Goal: Task Accomplishment & Management: Use online tool/utility

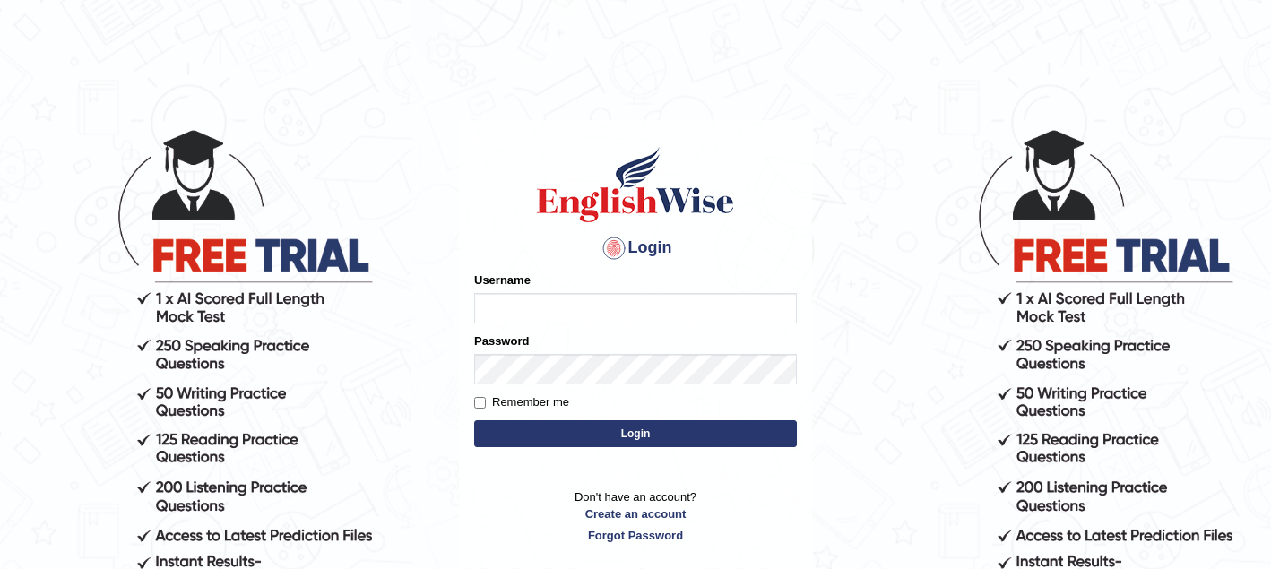
type input "sagesse_parramatta"
click at [733, 439] on button "Login" at bounding box center [635, 433] width 323 height 27
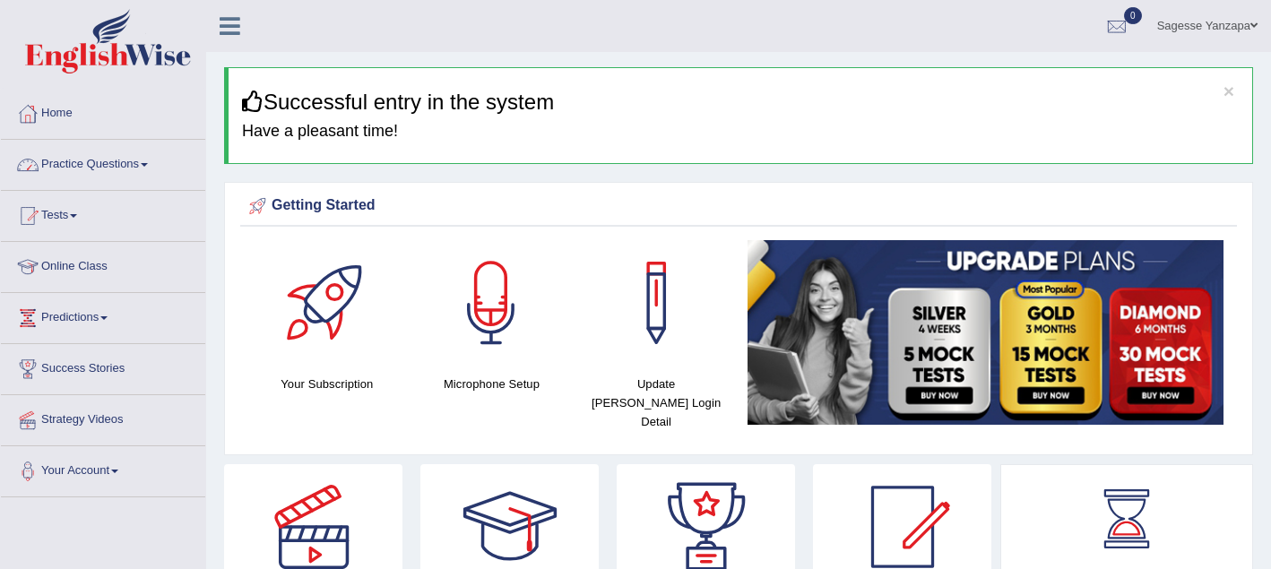
click at [135, 167] on link "Practice Questions" at bounding box center [103, 162] width 204 height 45
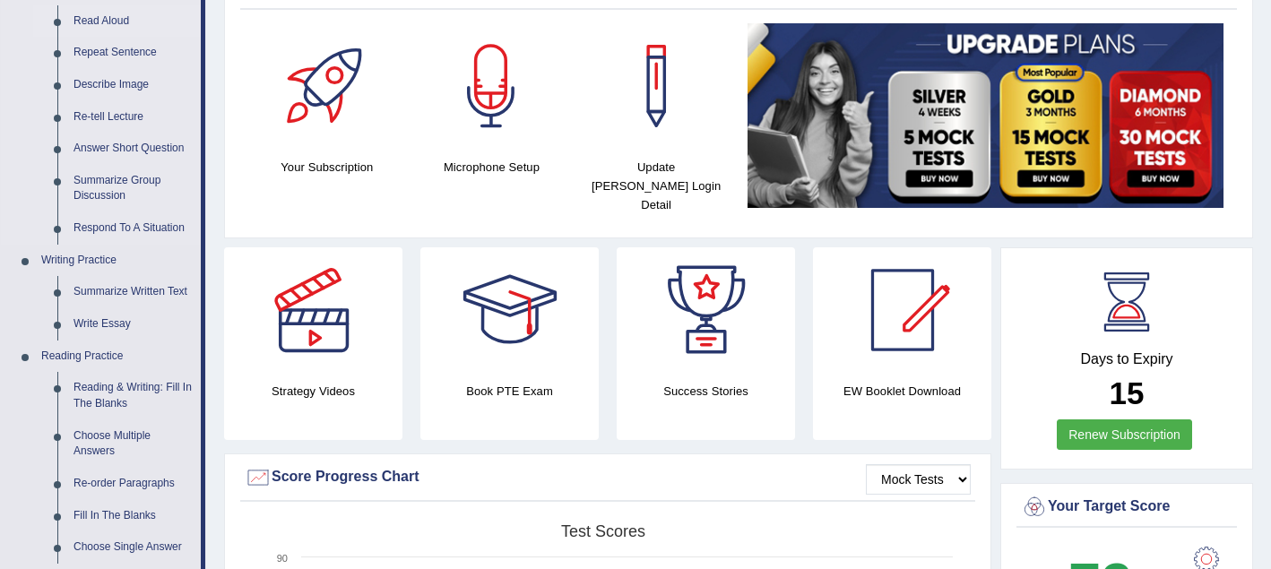
scroll to position [236, 0]
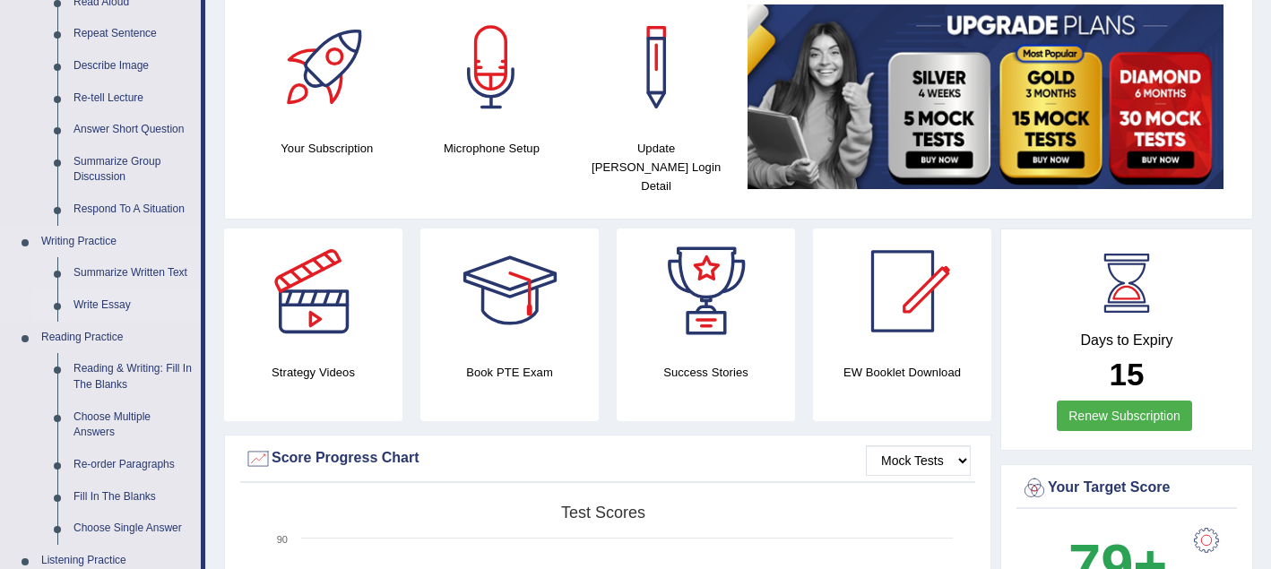
click at [112, 307] on link "Write Essay" at bounding box center [132, 306] width 135 height 32
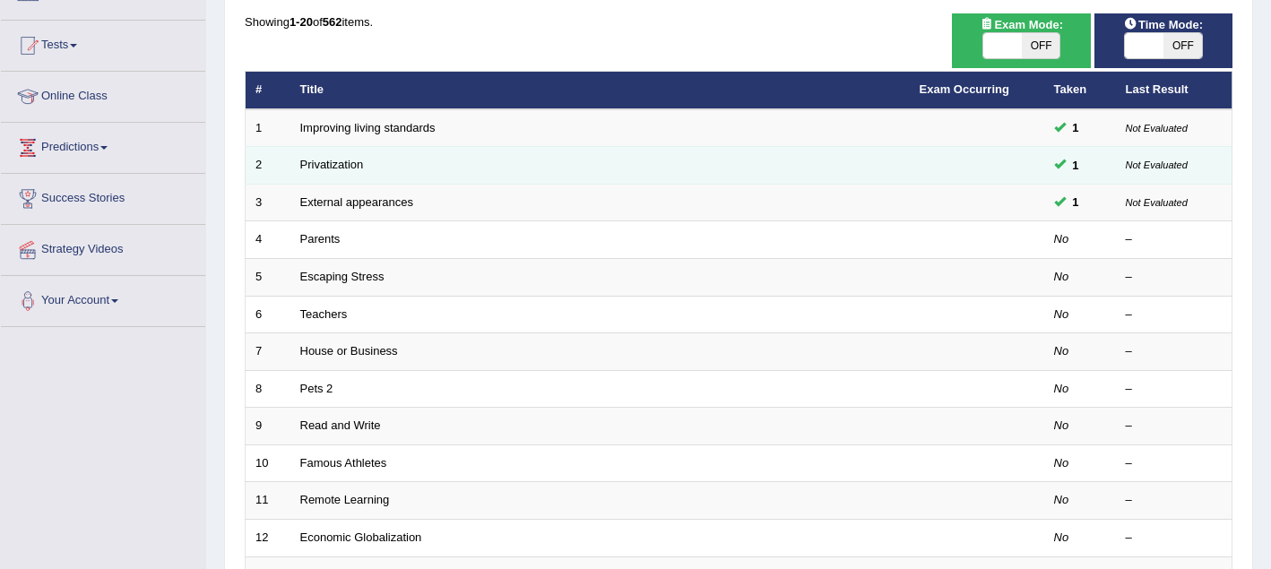
scroll to position [174, 0]
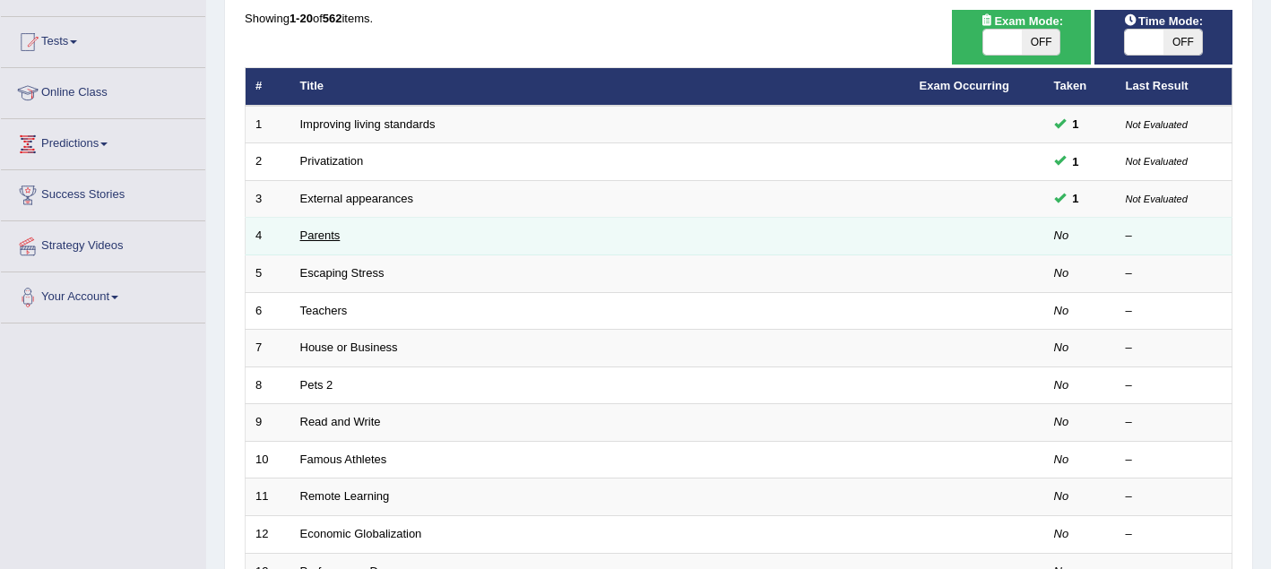
click at [329, 236] on link "Parents" at bounding box center [320, 235] width 40 height 13
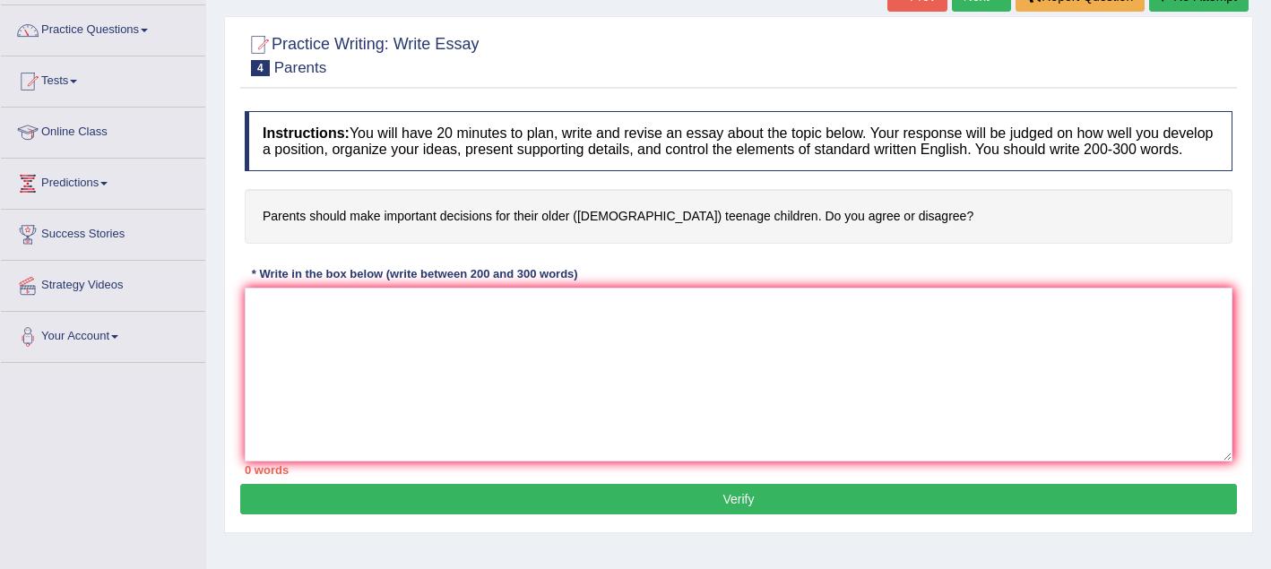
scroll to position [154, 0]
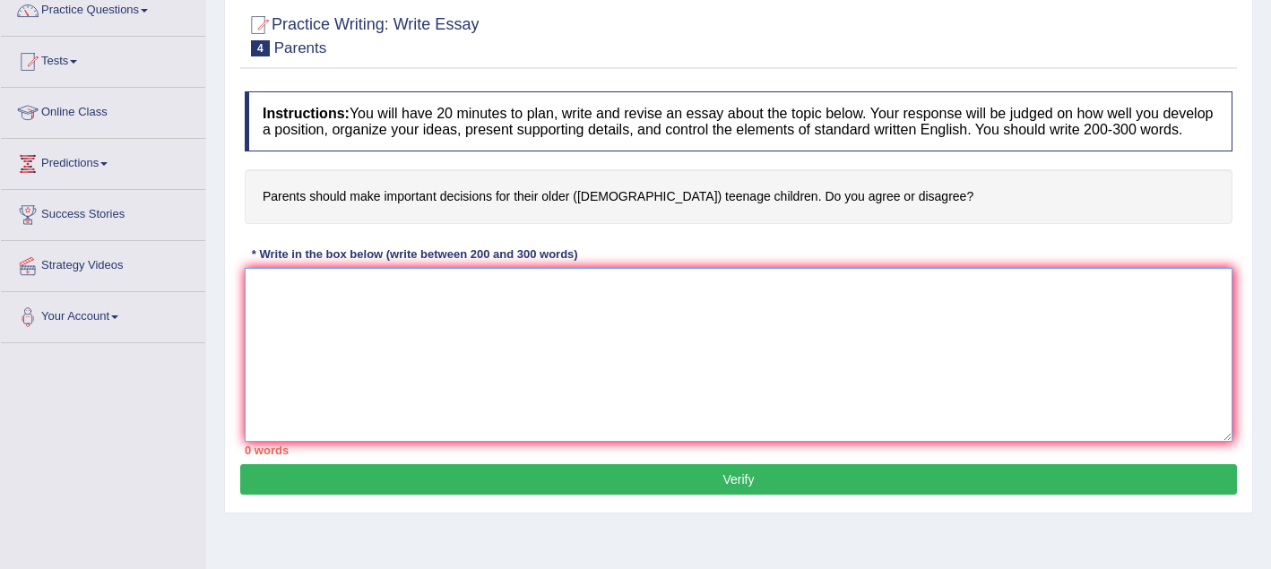
click at [273, 313] on textarea at bounding box center [739, 355] width 988 height 174
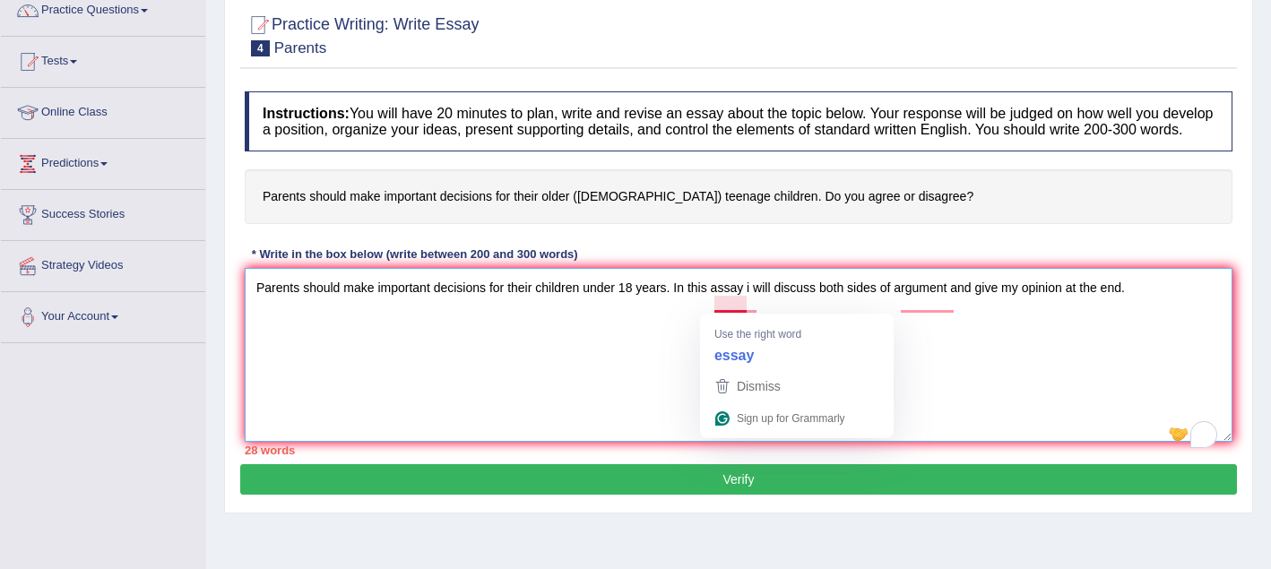
click at [723, 307] on textarea "Parents should make important decisions for their children under 18 years. In t…" at bounding box center [739, 355] width 988 height 174
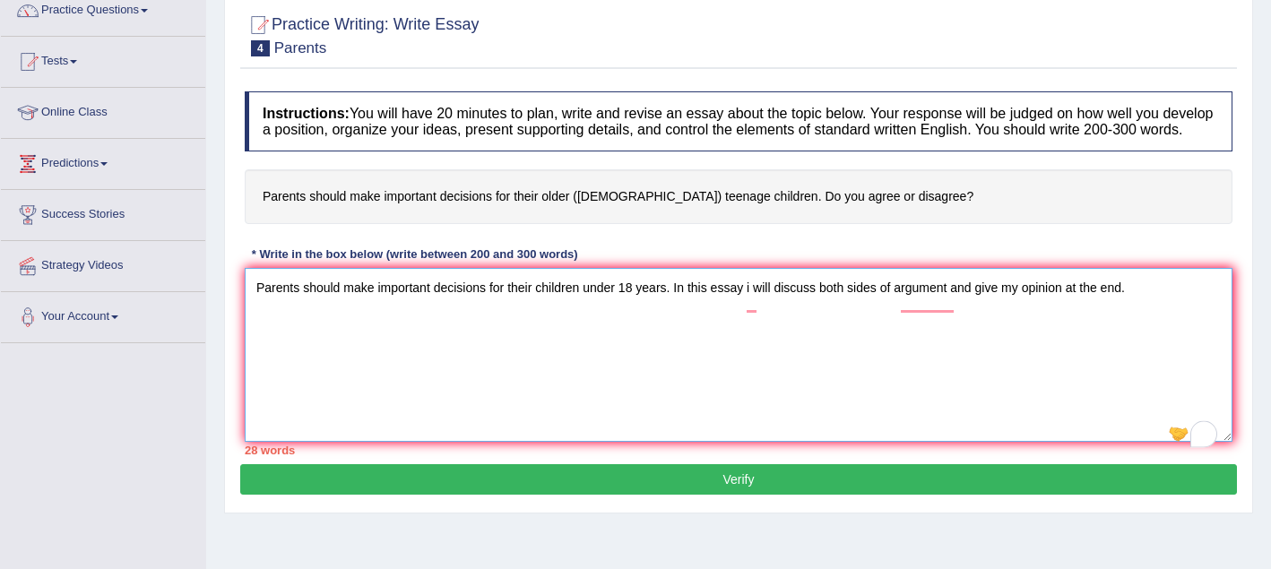
click at [758, 307] on textarea "Parents should make important decisions for their children under 18 years. In t…" at bounding box center [739, 355] width 988 height 174
click at [865, 356] on textarea "Parents should make important decisions for their children under 18 years. In t…" at bounding box center [739, 355] width 988 height 174
click at [748, 308] on textarea "Parents should make important decisions for their children under 18 years. In t…" at bounding box center [739, 355] width 988 height 174
click at [840, 364] on textarea "Parents should make important decisions for their children under 18 years. In t…" at bounding box center [739, 355] width 988 height 174
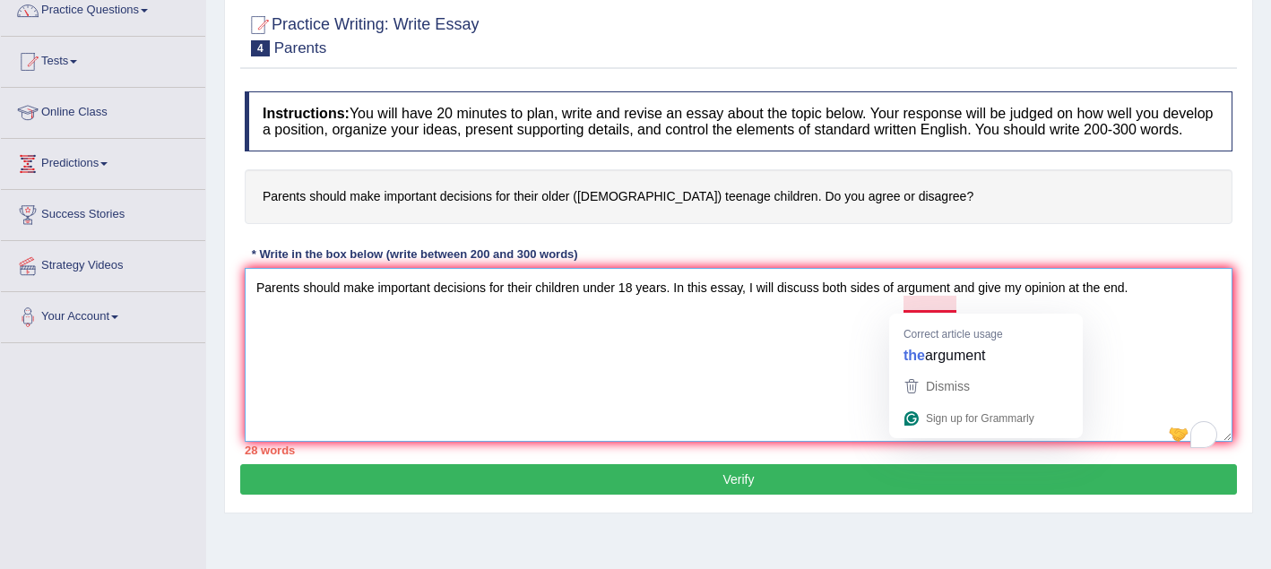
click at [862, 348] on textarea "Parents should make important decisions for their children under 18 years. In t…" at bounding box center [739, 355] width 988 height 174
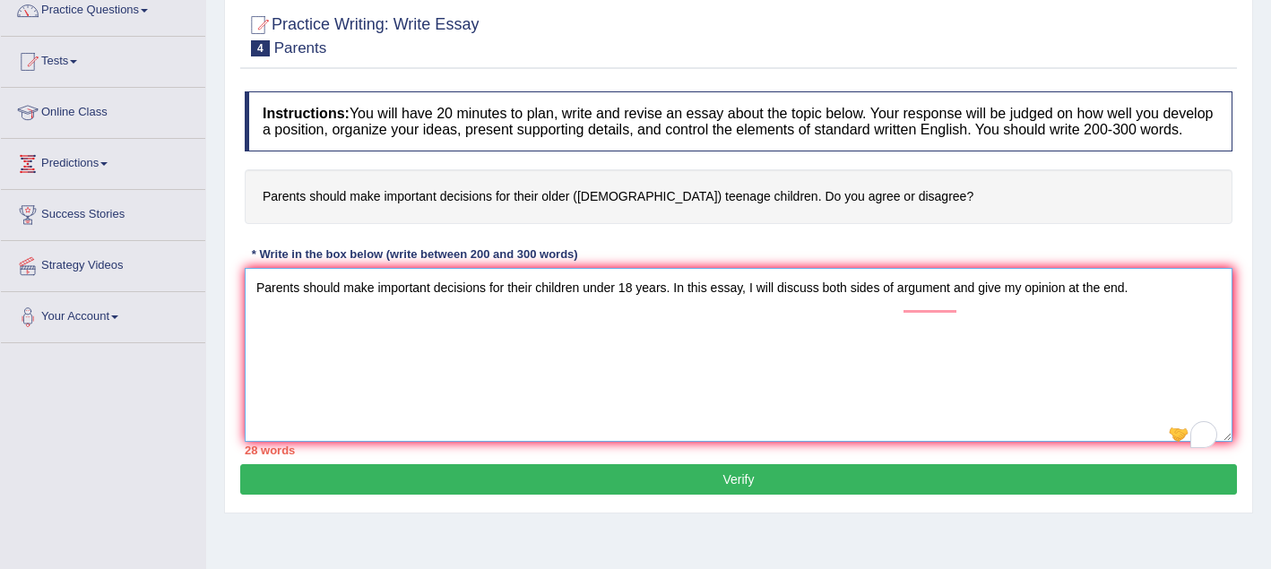
click at [903, 305] on textarea "Parents should make important decisions for their children under 18 years. In t…" at bounding box center [739, 355] width 988 height 174
click at [959, 349] on textarea "Parents should make important decisions for their children under 18 years. In t…" at bounding box center [739, 355] width 988 height 174
click at [254, 327] on textarea "Parents should make important decisions for their children under 18 years. In t…" at bounding box center [739, 355] width 988 height 174
click at [273, 325] on textarea "Parents should make important decisions for their children under 18 years. In t…" at bounding box center [739, 355] width 988 height 174
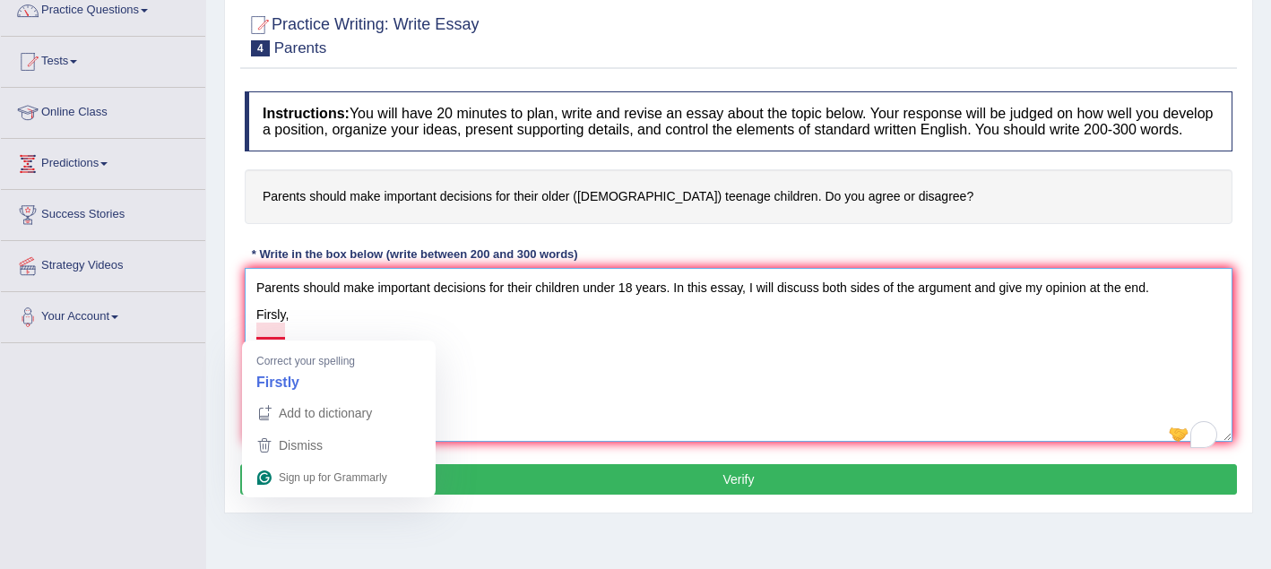
click at [281, 333] on textarea "Parents should make important decisions for their children under 18 years. In t…" at bounding box center [739, 355] width 988 height 174
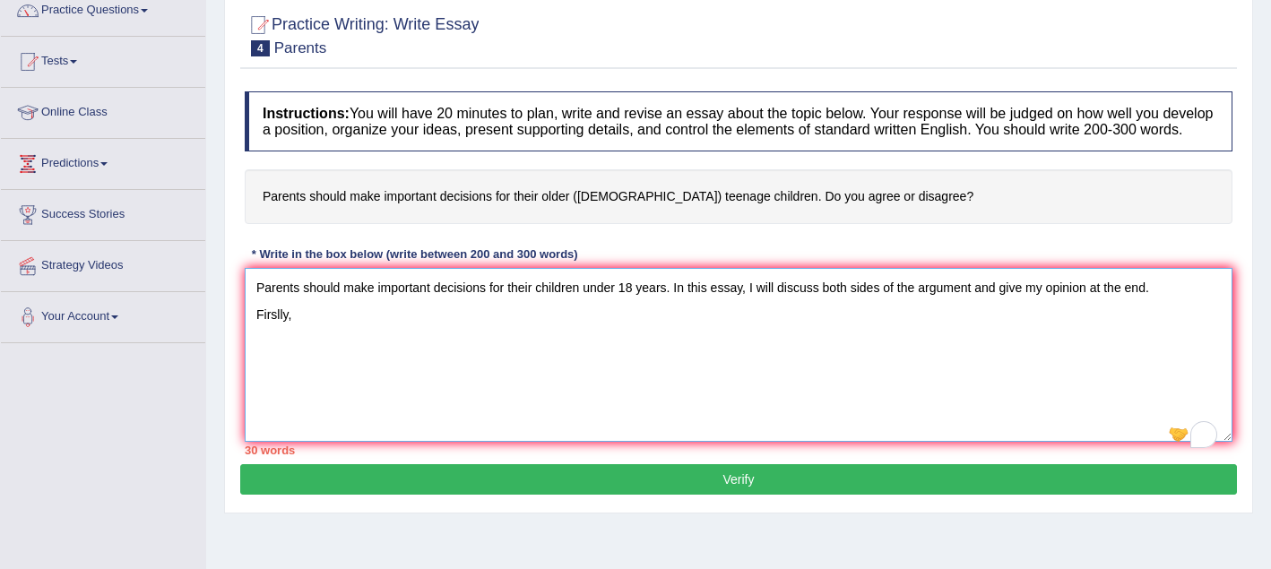
click at [414, 322] on textarea "Parents should make important decisions for their children under 18 years. In t…" at bounding box center [739, 355] width 988 height 174
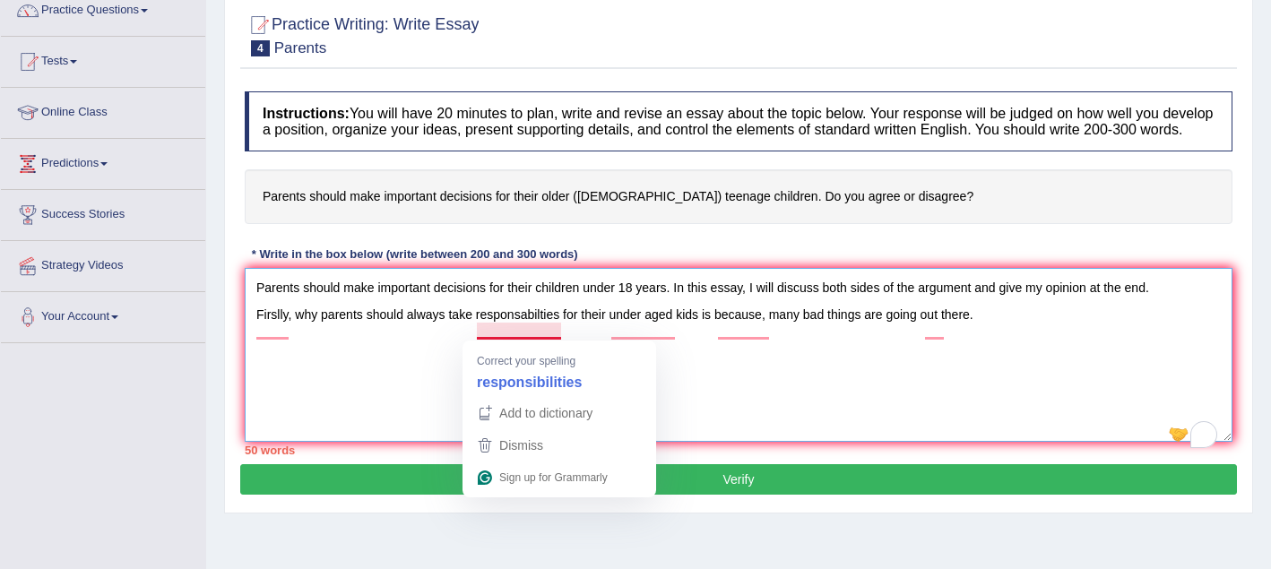
click at [531, 330] on textarea "Parents should make important decisions for their children under 18 years. In t…" at bounding box center [739, 355] width 988 height 174
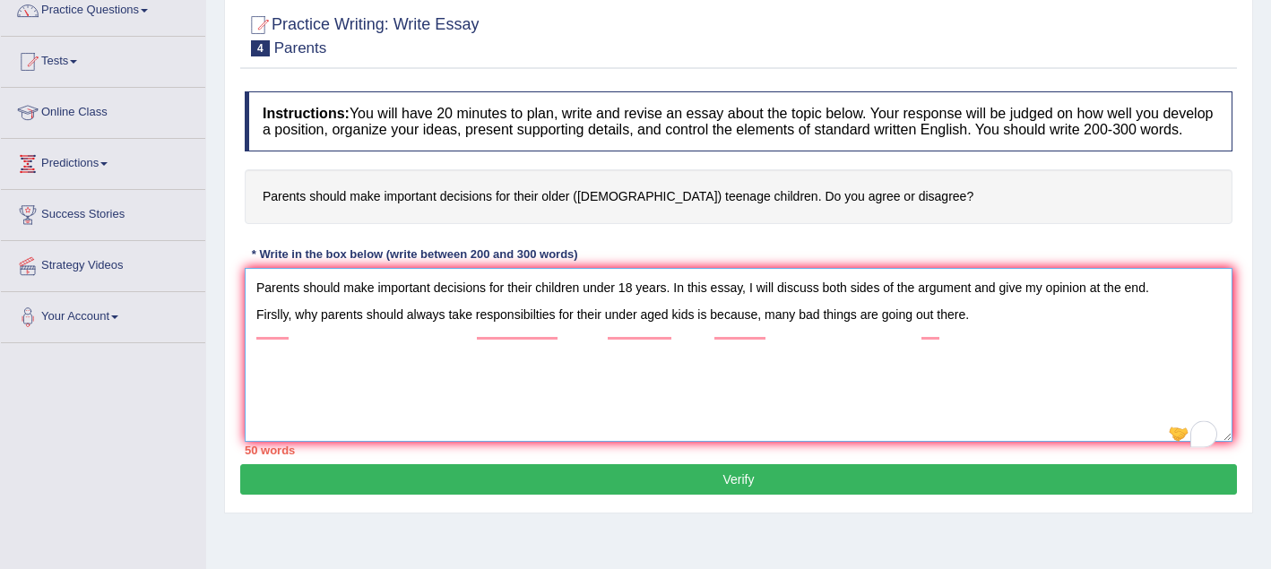
click at [674, 333] on textarea "Parents should make important decisions for their children under 18 years. In t…" at bounding box center [739, 355] width 988 height 174
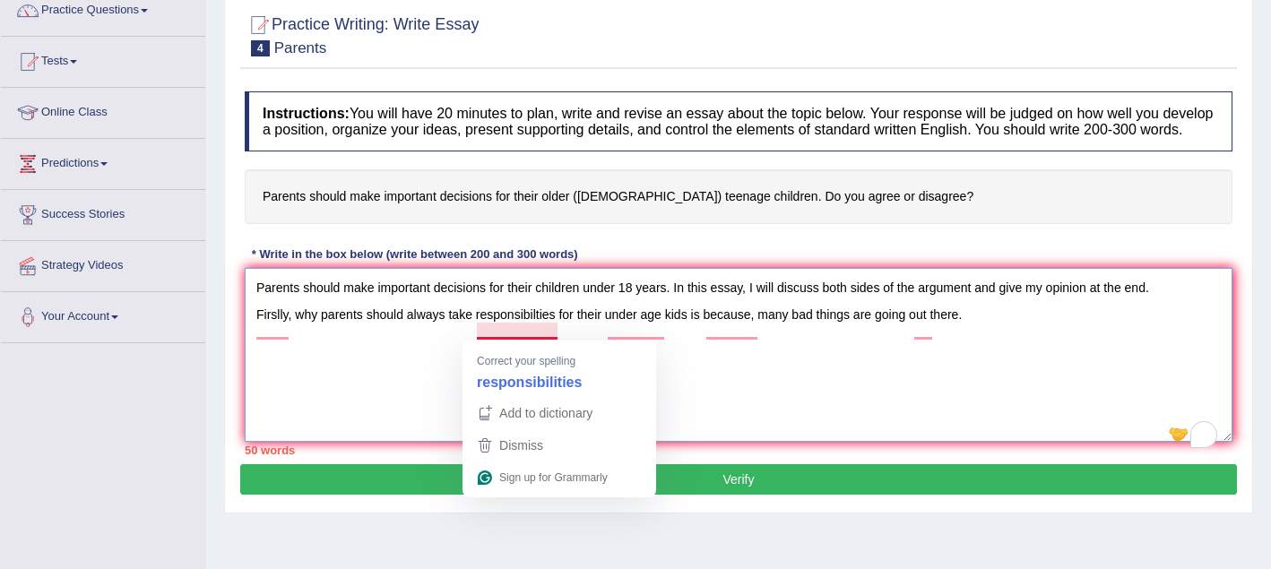
click at [541, 336] on textarea "Parents should make important decisions for their children under 18 years. In t…" at bounding box center [739, 355] width 988 height 174
click at [538, 331] on textarea "Parents should make important decisions for their children under 18 years. In t…" at bounding box center [739, 355] width 988 height 174
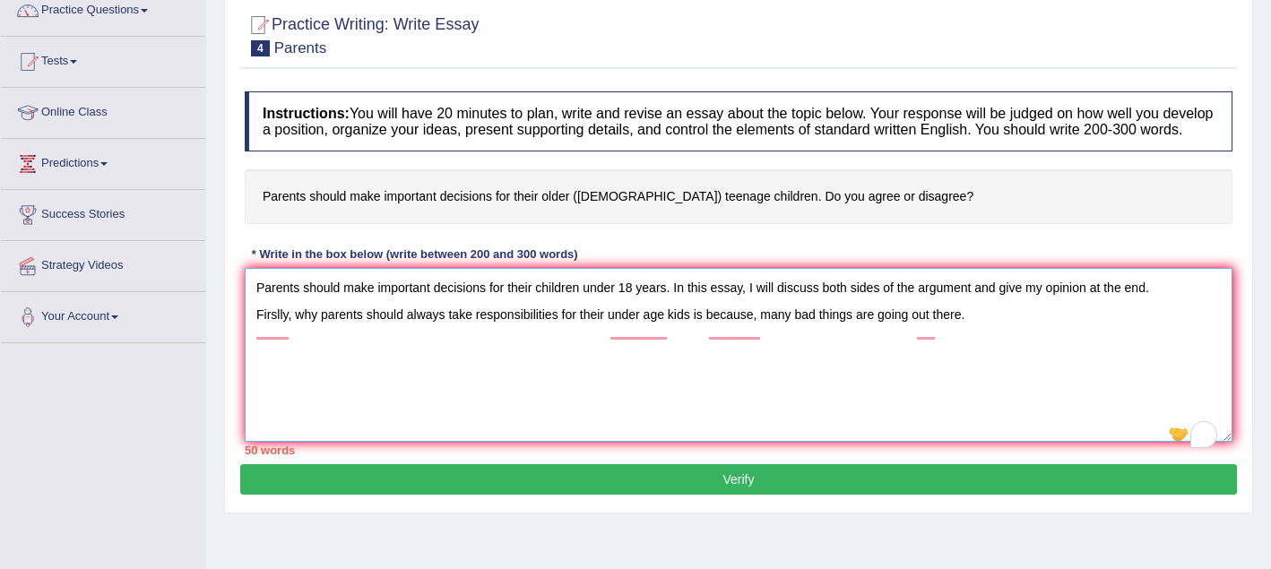
click at [623, 385] on textarea "Parents should make important decisions for their children under 18 years. In t…" at bounding box center [739, 355] width 988 height 174
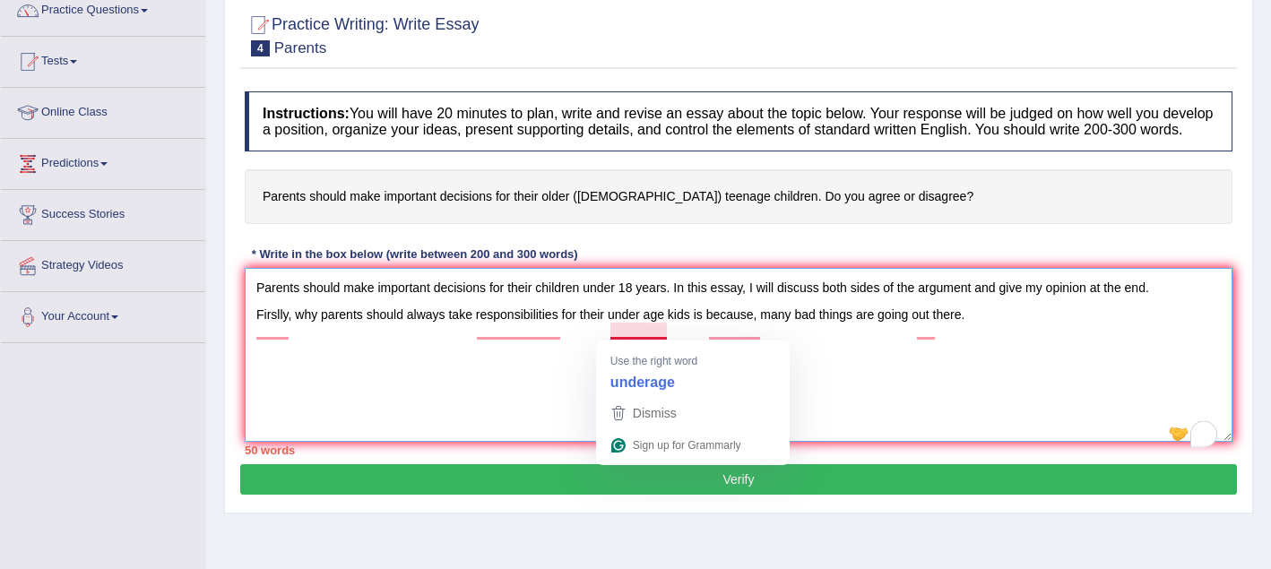
click at [647, 333] on textarea "Parents should make important decisions for their children under 18 years. In t…" at bounding box center [739, 355] width 988 height 174
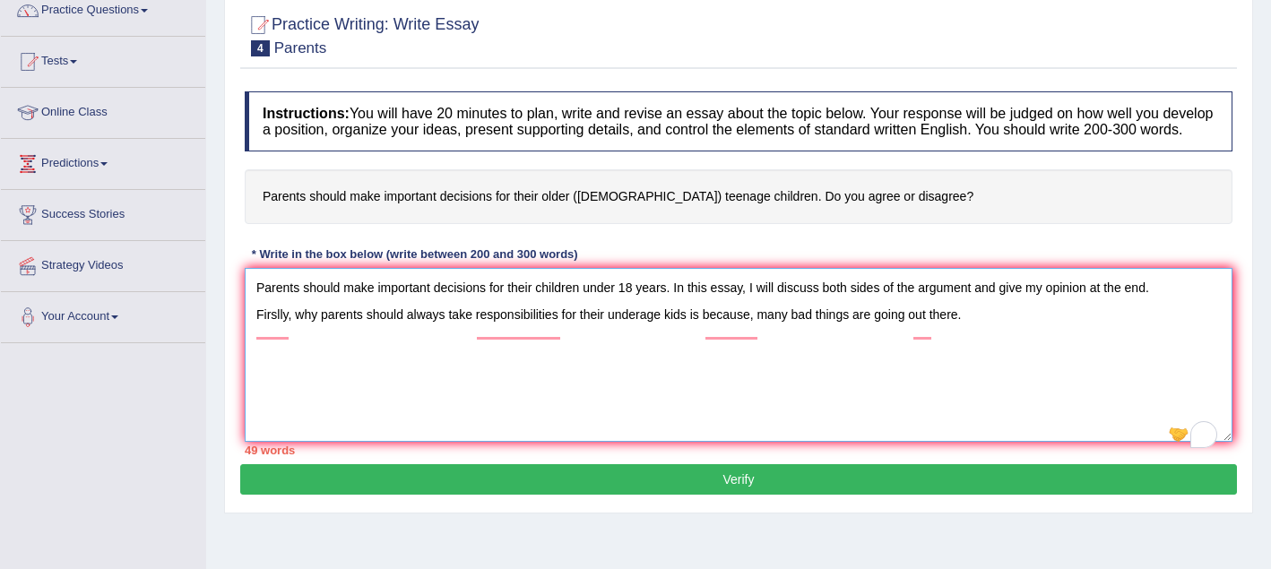
click at [562, 333] on textarea "Parents should make important decisions for their children under 18 years. In t…" at bounding box center [739, 355] width 988 height 174
click at [529, 367] on textarea "Parents should make important decisions for their children under 18 years. In t…" at bounding box center [739, 355] width 988 height 174
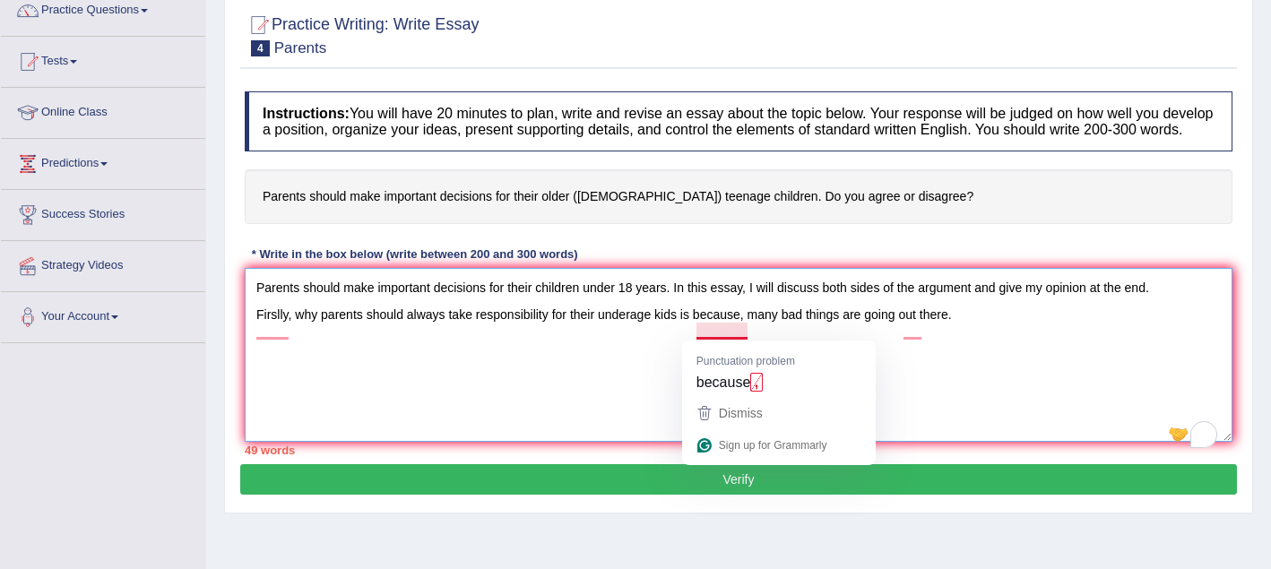
click at [630, 377] on textarea "Parents should make important decisions for their children under 18 years. In t…" at bounding box center [739, 355] width 988 height 174
click at [648, 377] on textarea "Parents should make important decisions for their children under 18 years. In t…" at bounding box center [739, 355] width 988 height 174
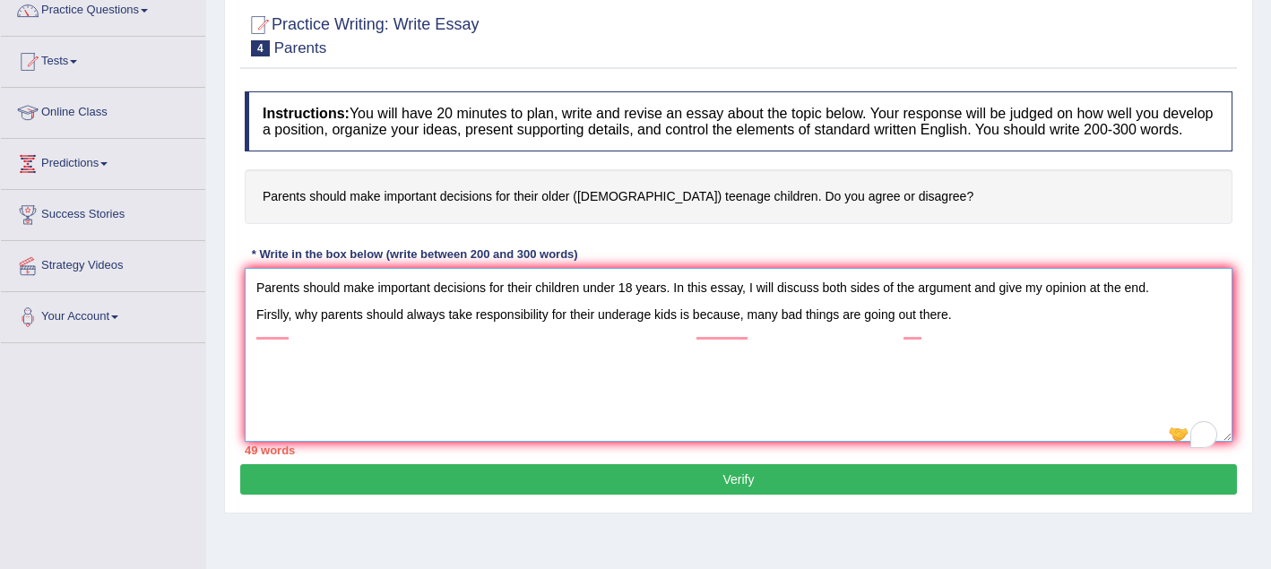
click at [749, 336] on textarea "Parents should make important decisions for their children under 18 years. In t…" at bounding box center [739, 355] width 988 height 174
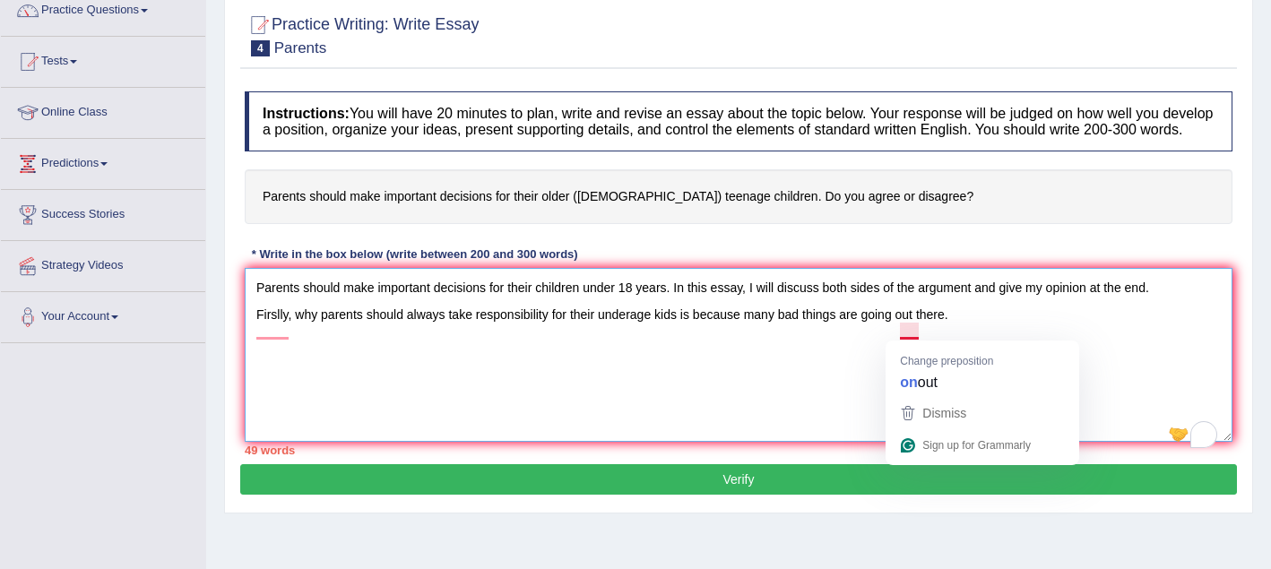
click at [903, 336] on textarea "Parents should make important decisions for their children under 18 years. In t…" at bounding box center [739, 355] width 988 height 174
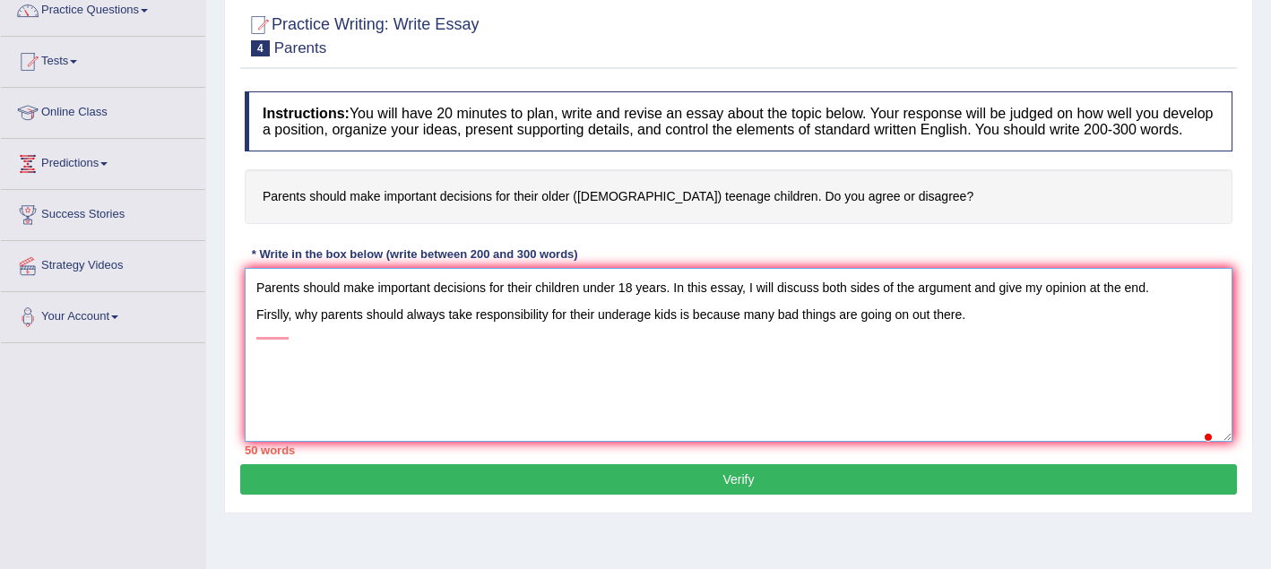
click at [983, 355] on textarea "Parents should make important decisions for their children under 18 years. In t…" at bounding box center [739, 355] width 988 height 174
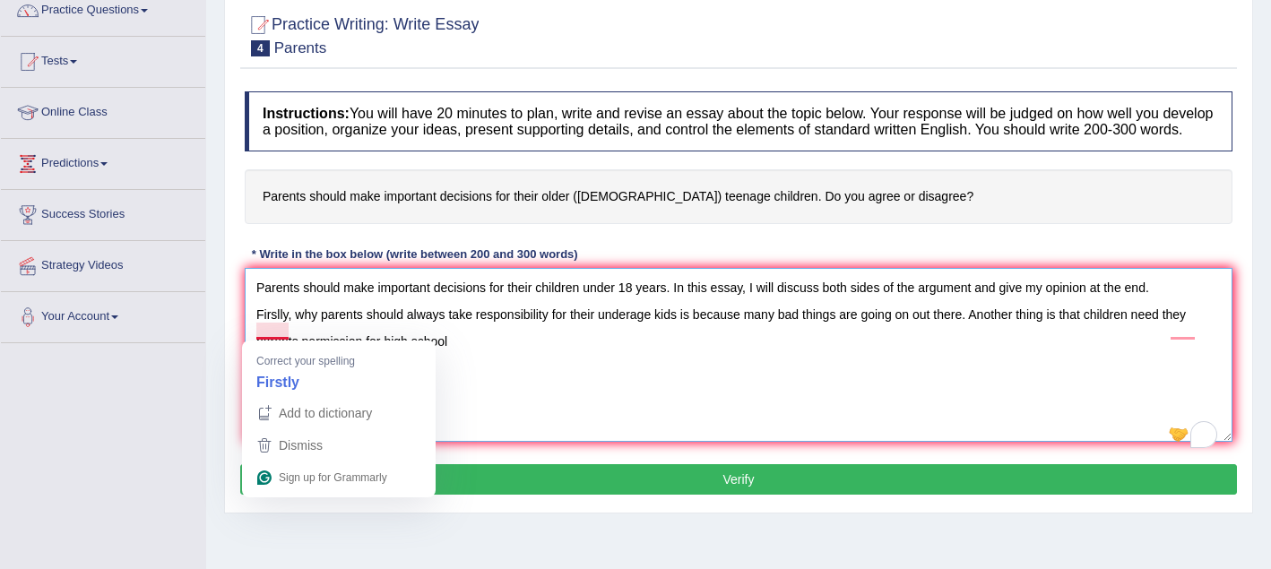
click at [283, 332] on textarea "Parents should make important decisions for their children under 18 years. In t…" at bounding box center [739, 355] width 988 height 174
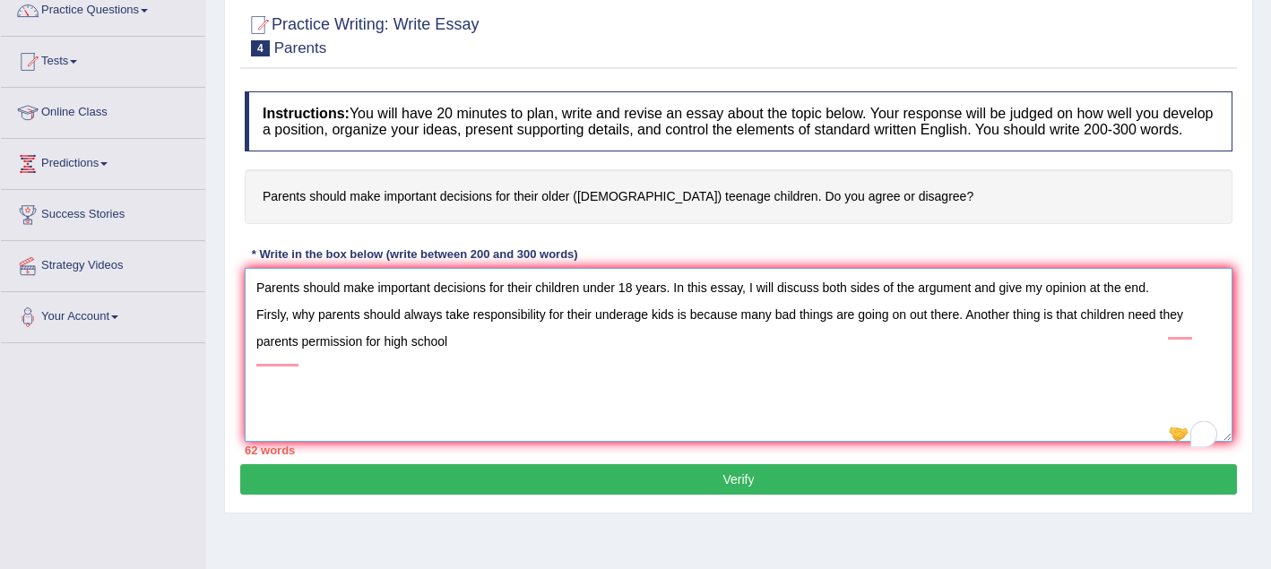
click at [513, 368] on textarea "Parents should make important decisions for their children under 18 years. In t…" at bounding box center [739, 355] width 988 height 174
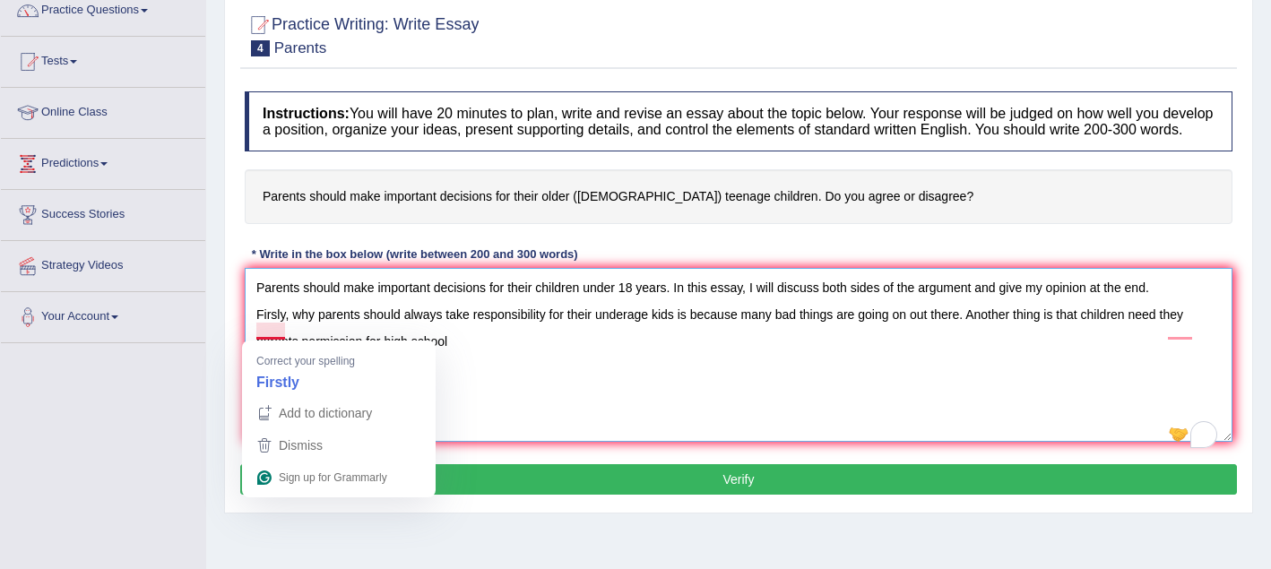
click at [281, 333] on textarea "Parents should make important decisions for their children under 18 years. In t…" at bounding box center [739, 355] width 988 height 174
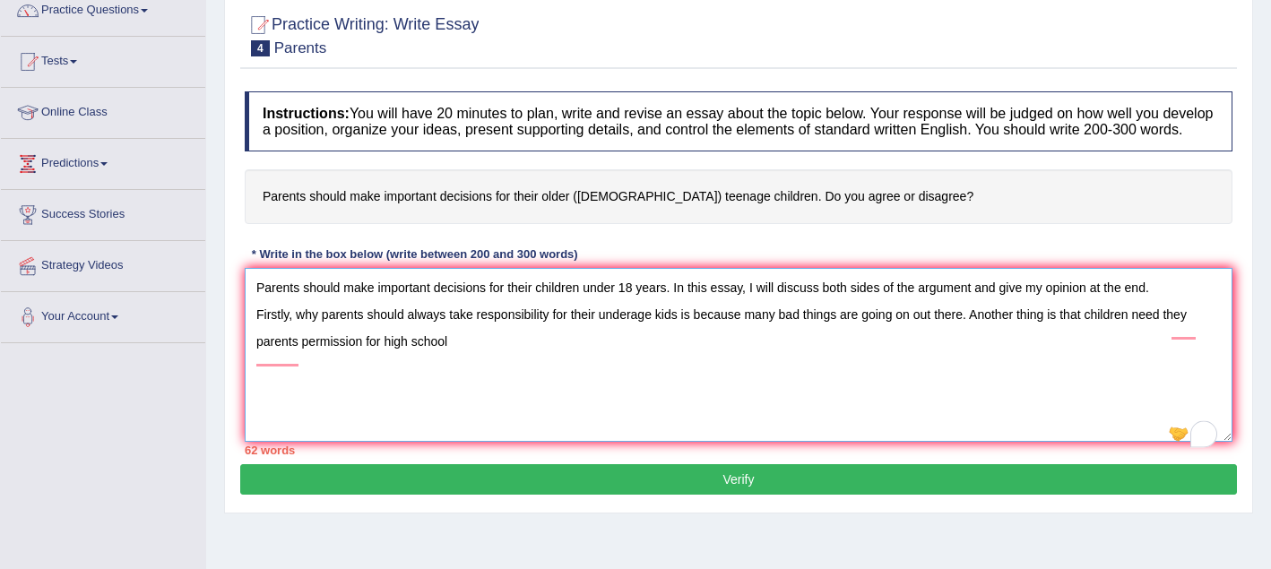
click at [322, 351] on textarea "Parents should make important decisions for their children under 18 years. In t…" at bounding box center [739, 355] width 988 height 174
click at [299, 361] on textarea "Parents should make important decisions for their children under 18 years. In t…" at bounding box center [739, 355] width 988 height 174
click at [852, 391] on textarea "Parents should make important decisions for their children under 18 years. In t…" at bounding box center [739, 355] width 988 height 174
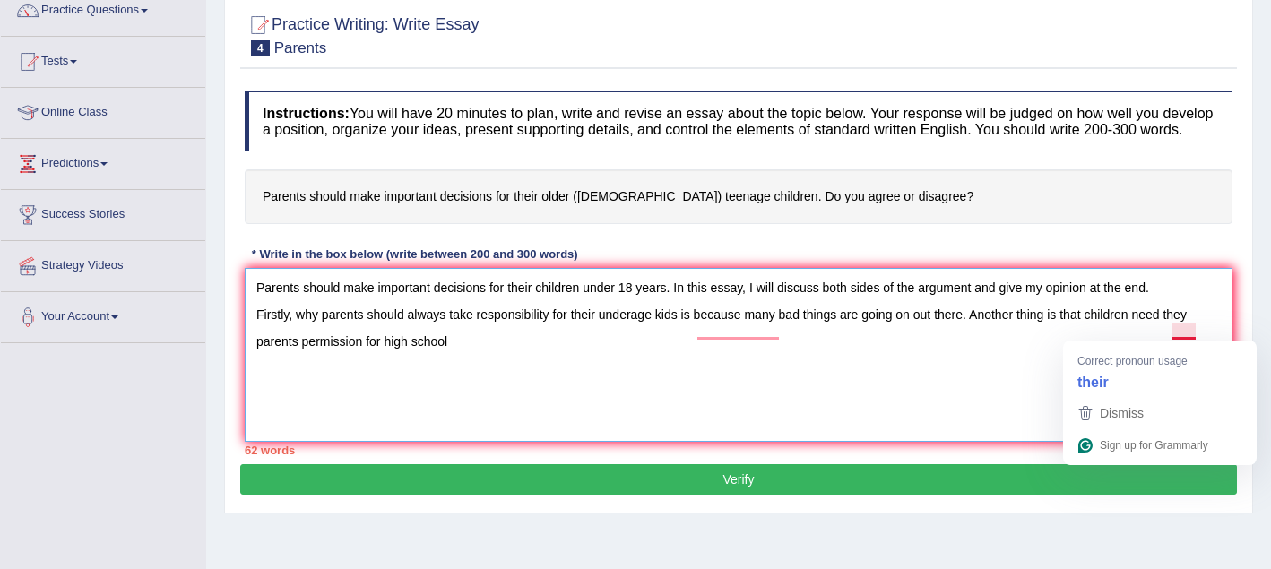
click at [913, 422] on textarea "Parents should make important decisions for their children under 18 years. In t…" at bounding box center [739, 355] width 988 height 174
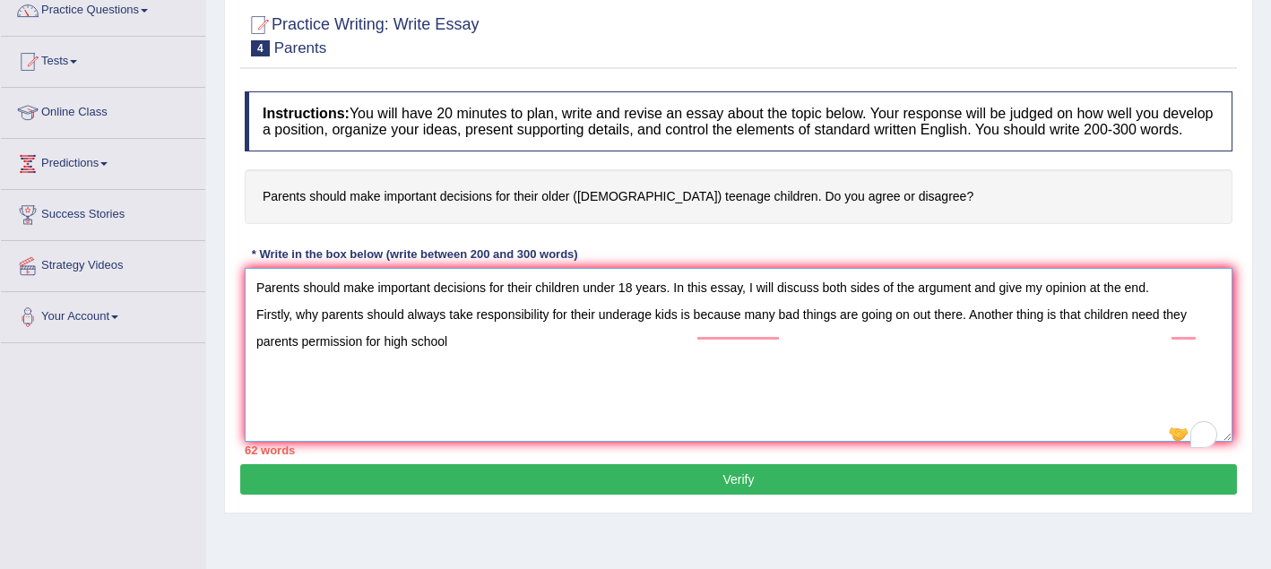
click at [1200, 330] on textarea "Parents should make important decisions for their children under 18 years. In t…" at bounding box center [739, 355] width 988 height 174
click at [301, 359] on textarea "Parents should make important decisions for their children under 18 years. In t…" at bounding box center [739, 355] width 988 height 174
click at [472, 359] on textarea "Parents should make important decisions for their children under 18 years. In t…" at bounding box center [739, 355] width 988 height 174
click at [469, 352] on textarea "Parents should make important decisions for their children under 18 years. In t…" at bounding box center [739, 355] width 988 height 174
click at [308, 359] on textarea "Parents should make important decisions for their children under 18 years. In t…" at bounding box center [739, 355] width 988 height 174
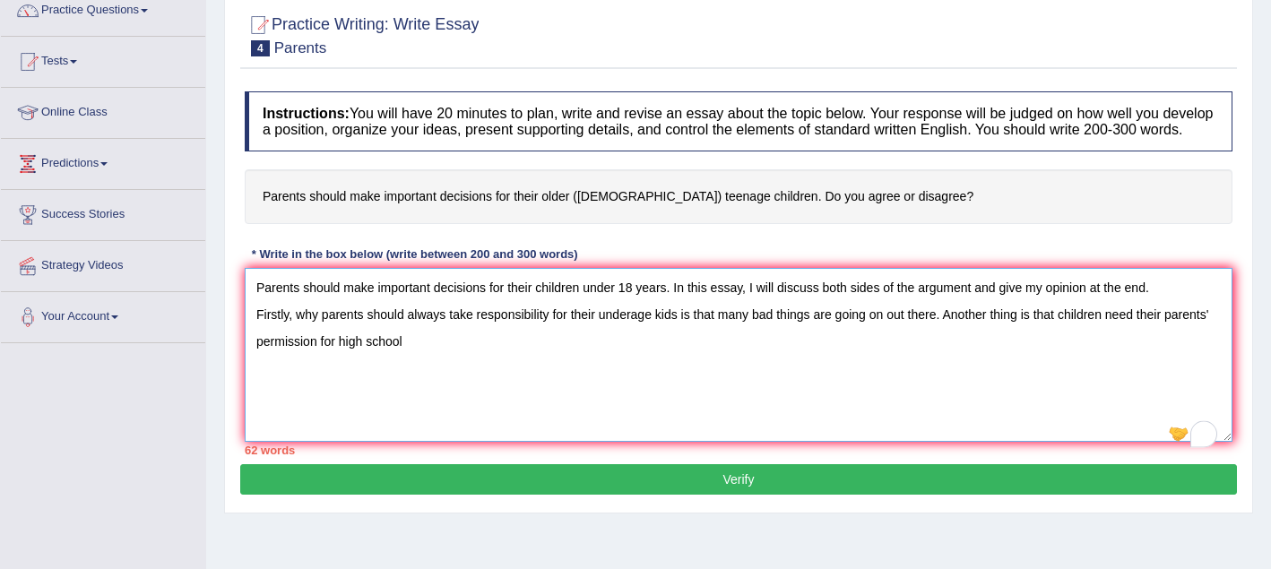
click at [450, 427] on textarea "Parents should make important decisions for their children under 18 years. In t…" at bounding box center [739, 355] width 988 height 174
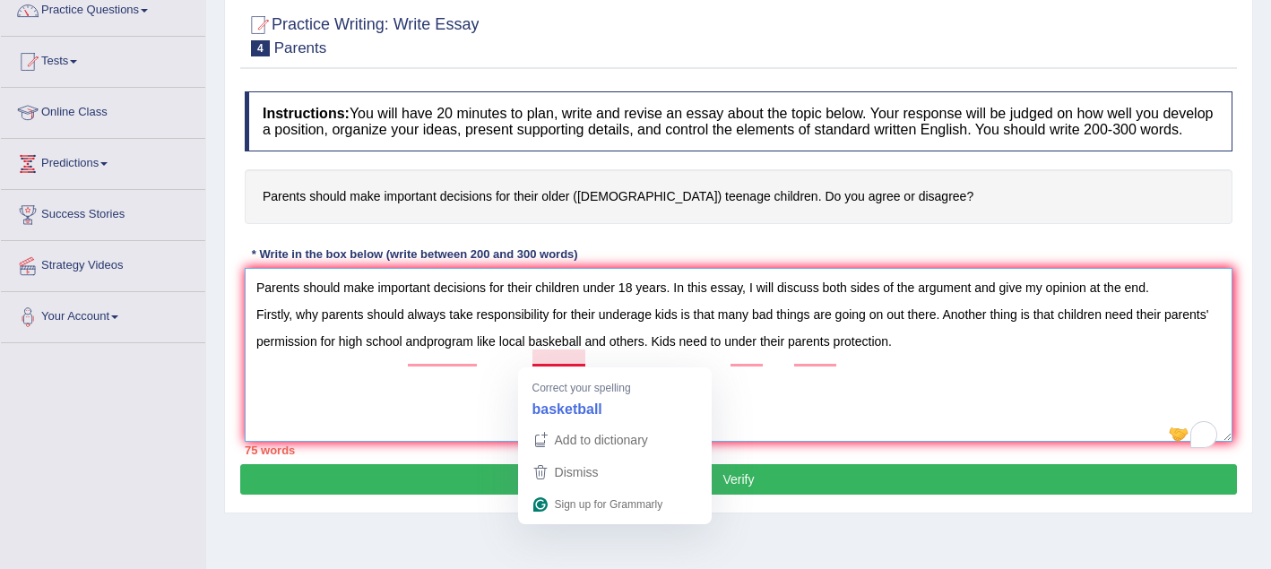
click at [559, 359] on textarea "Parents should make important decisions for their children under 18 years. In t…" at bounding box center [739, 355] width 988 height 174
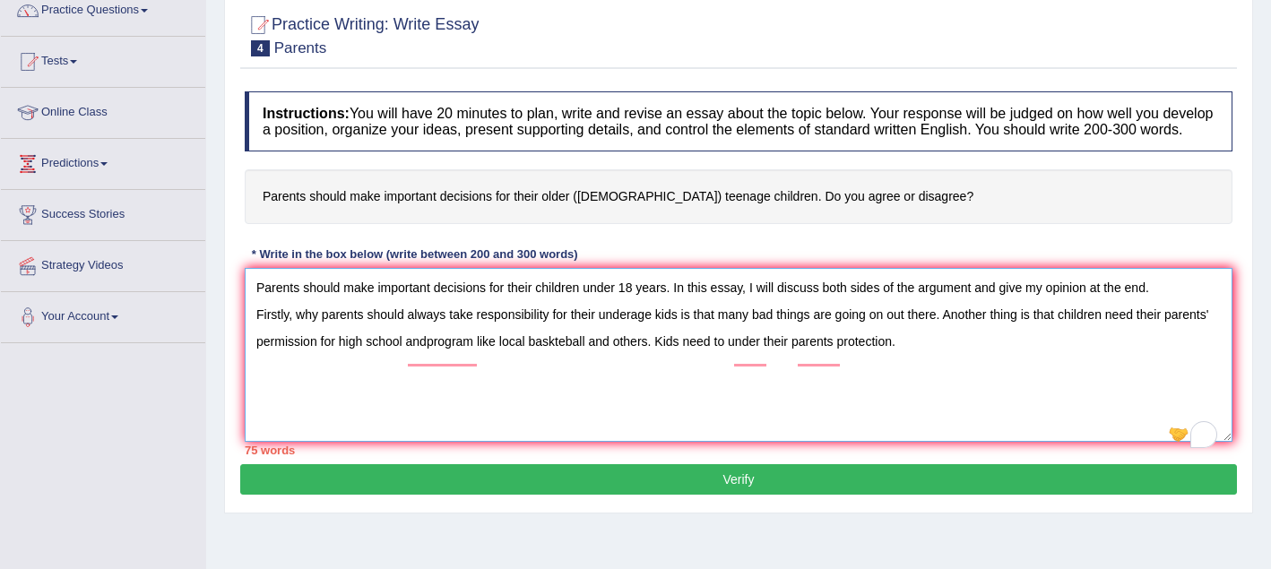
click at [607, 442] on textarea "Parents should make important decisions for their children under 18 years. In t…" at bounding box center [739, 355] width 988 height 174
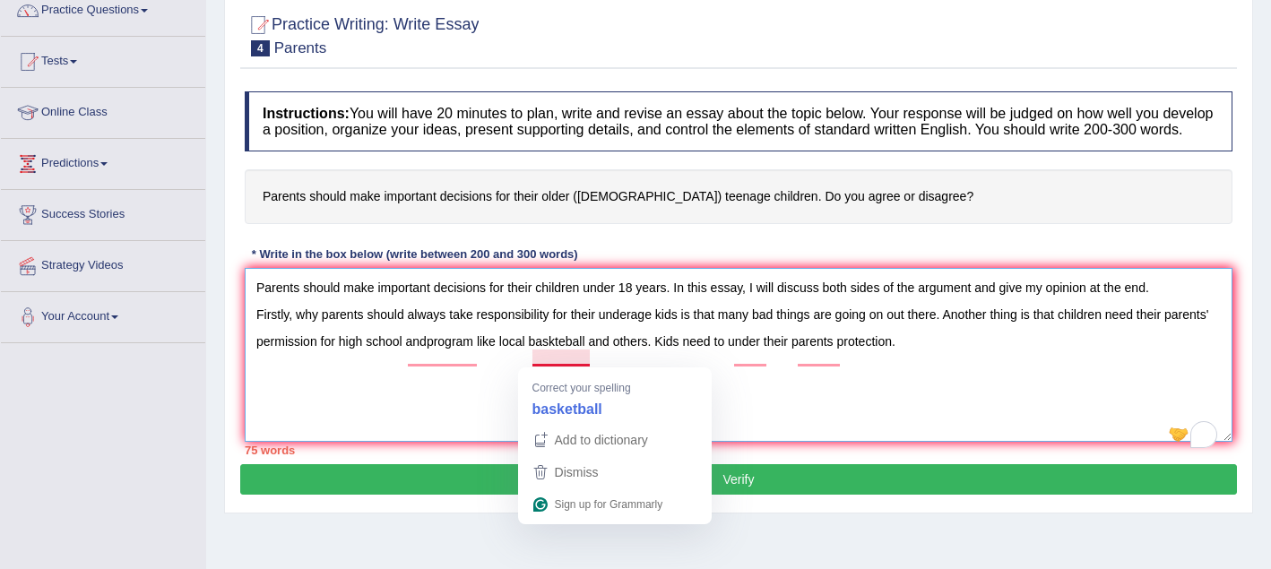
click at [568, 363] on textarea "Parents should make important decisions for their children under 18 years. In t…" at bounding box center [739, 355] width 988 height 174
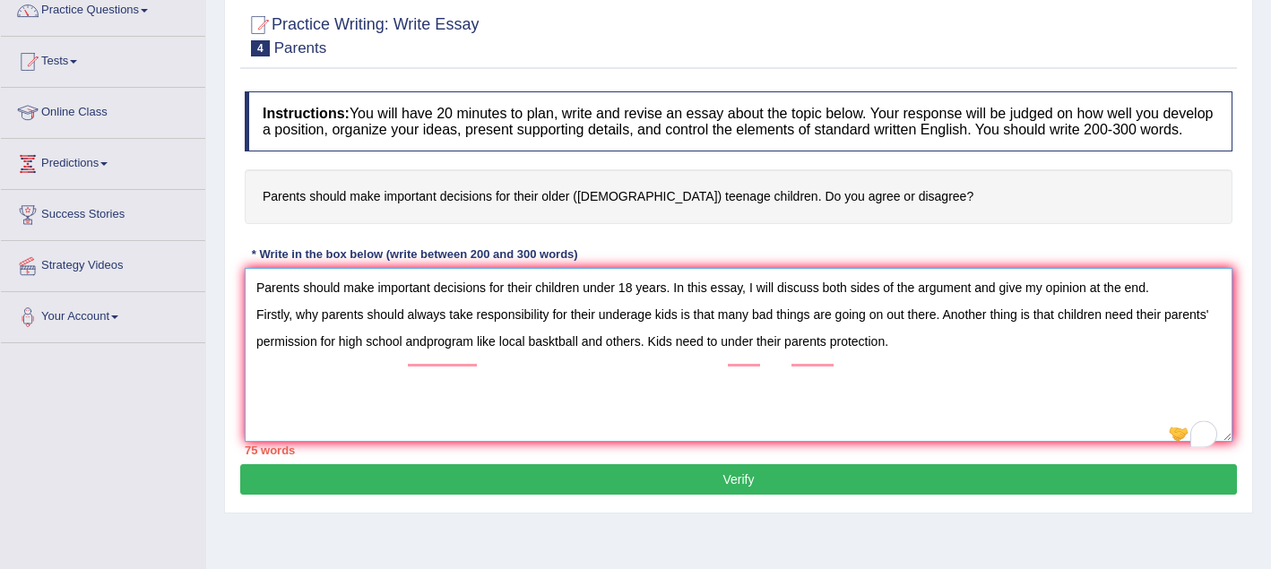
click at [489, 404] on textarea "Parents should make important decisions for their children under 18 years. In t…" at bounding box center [739, 355] width 988 height 174
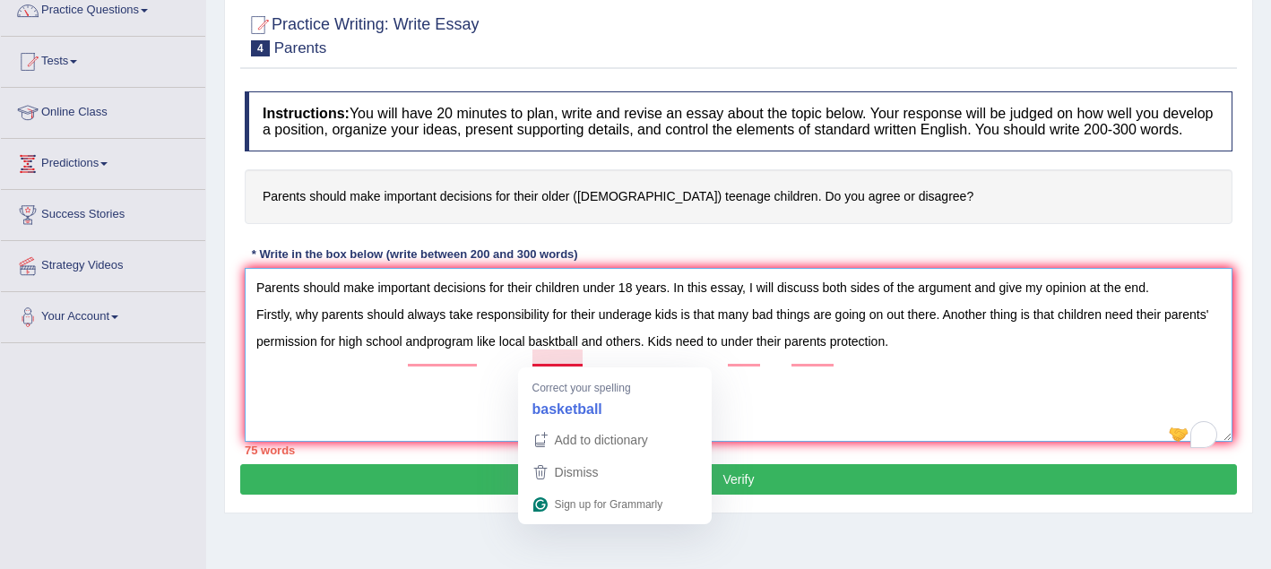
click at [558, 361] on textarea "Parents should make important decisions for their children under 18 years. In t…" at bounding box center [739, 355] width 988 height 174
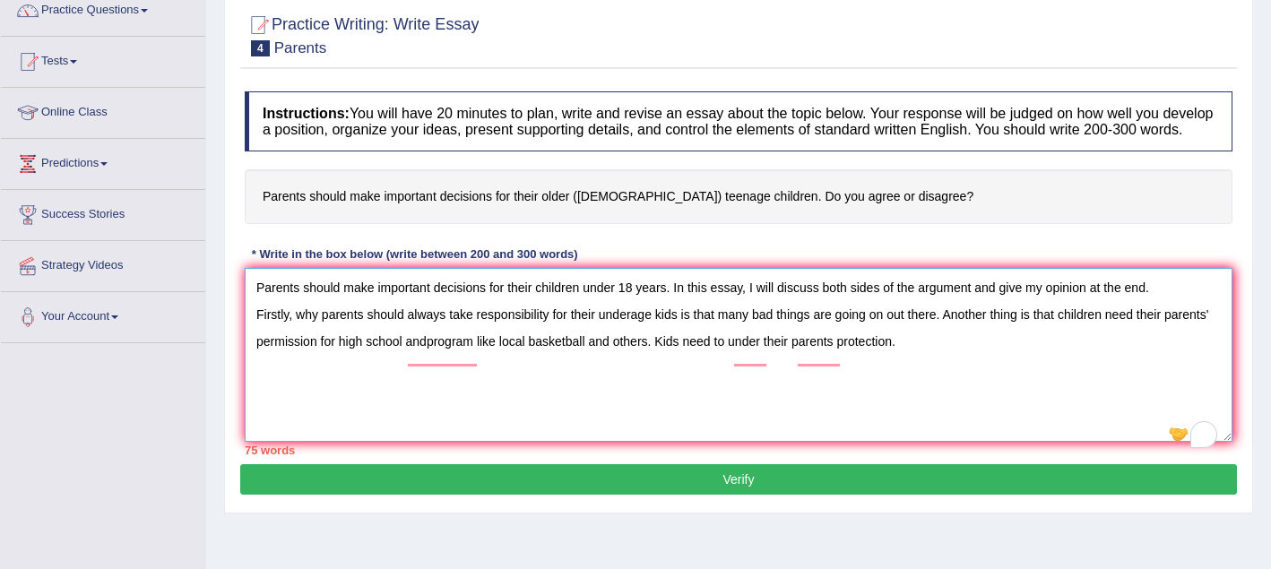
click at [545, 408] on textarea "Parents should make important decisions for their children under 18 years. In t…" at bounding box center [739, 355] width 988 height 174
click at [430, 364] on textarea "Parents should make important decisions for their children under 18 years. In t…" at bounding box center [739, 355] width 988 height 174
click at [449, 383] on textarea "Parents should make important decisions for their children under 18 years. In t…" at bounding box center [739, 355] width 988 height 174
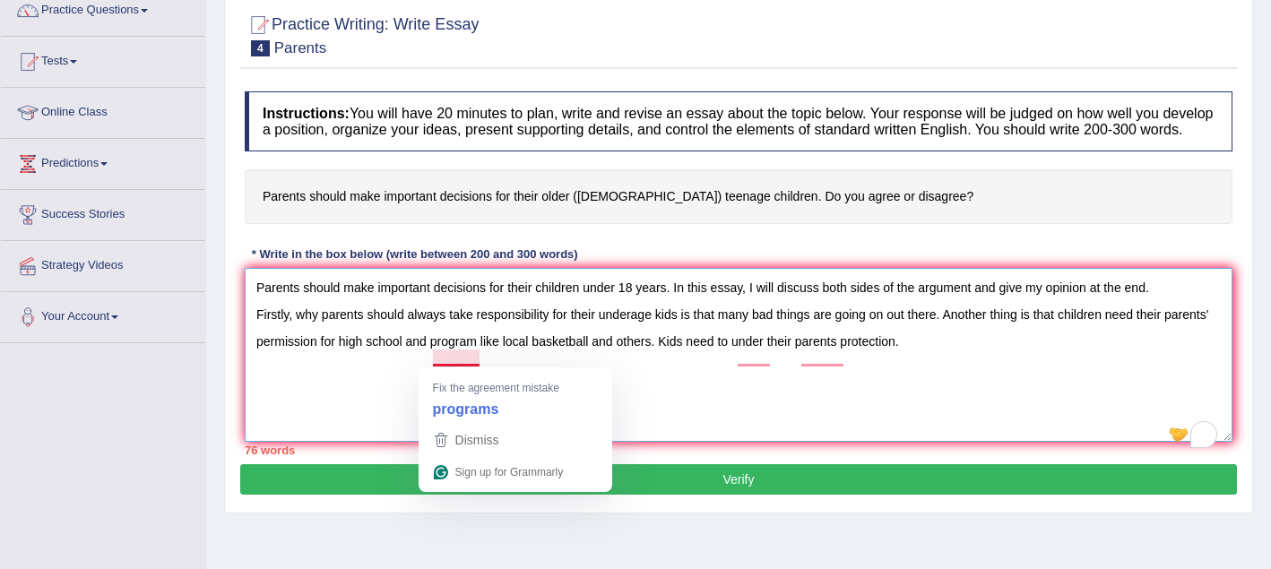
click at [481, 361] on textarea "Parents should make important decisions for their children under 18 years. In t…" at bounding box center [739, 355] width 988 height 174
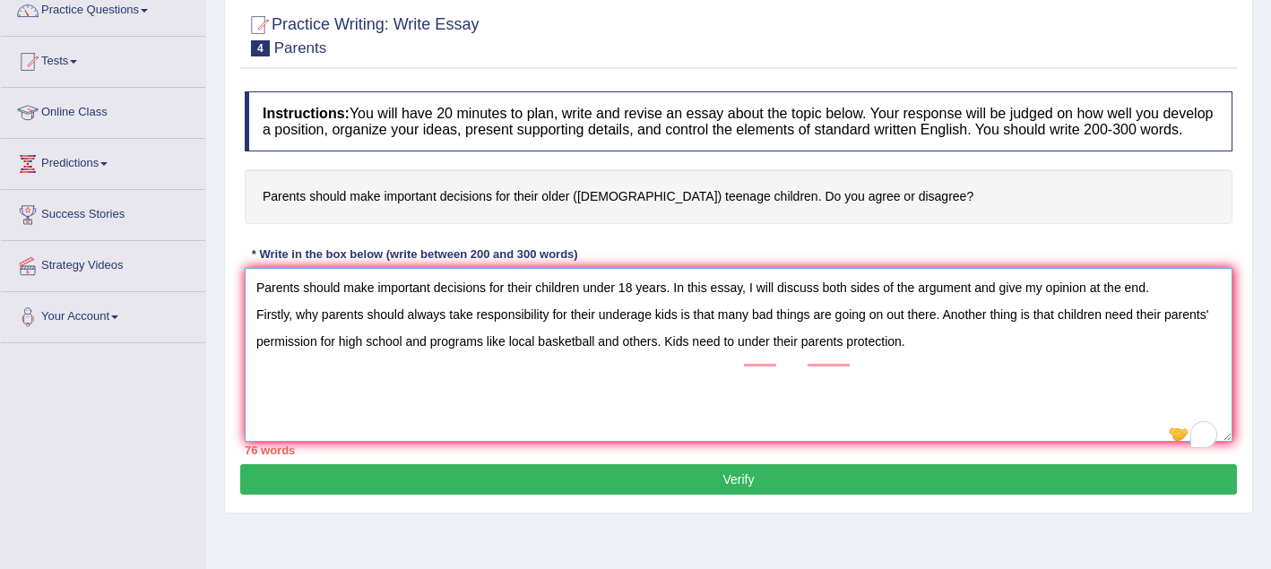
click at [506, 394] on textarea "Parents should make important decisions for their children under 18 years. In t…" at bounding box center [739, 355] width 988 height 174
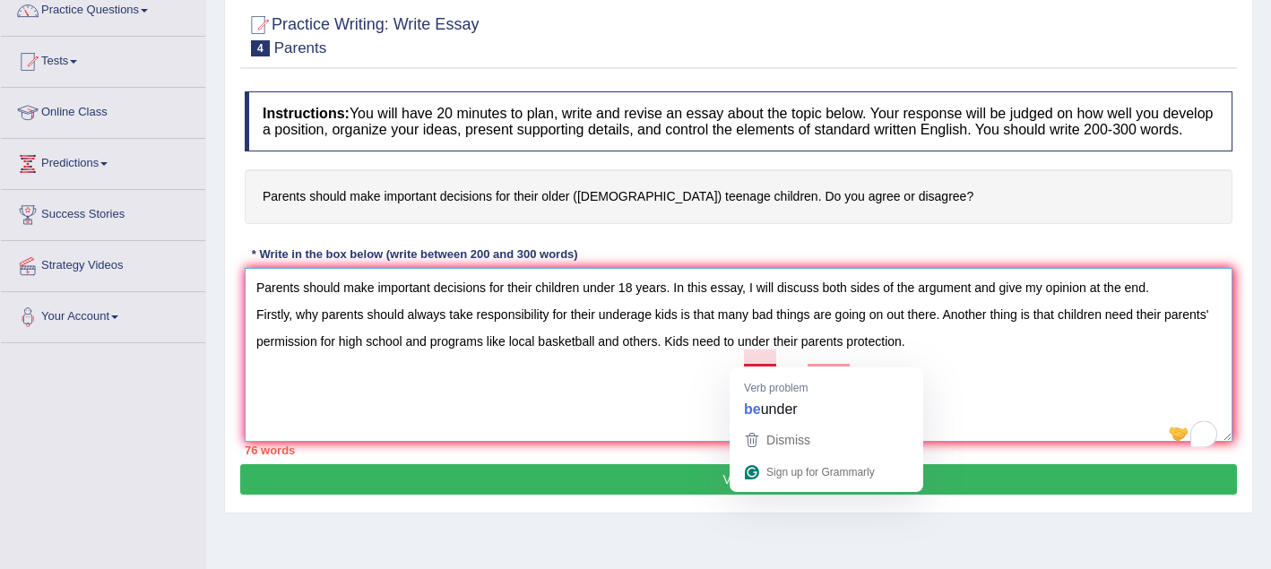
click at [749, 358] on textarea "Parents should make important decisions for their children under 18 years. In t…" at bounding box center [739, 355] width 988 height 174
click at [743, 359] on textarea "Parents should make important decisions for their children under 18 years. In t…" at bounding box center [739, 355] width 988 height 174
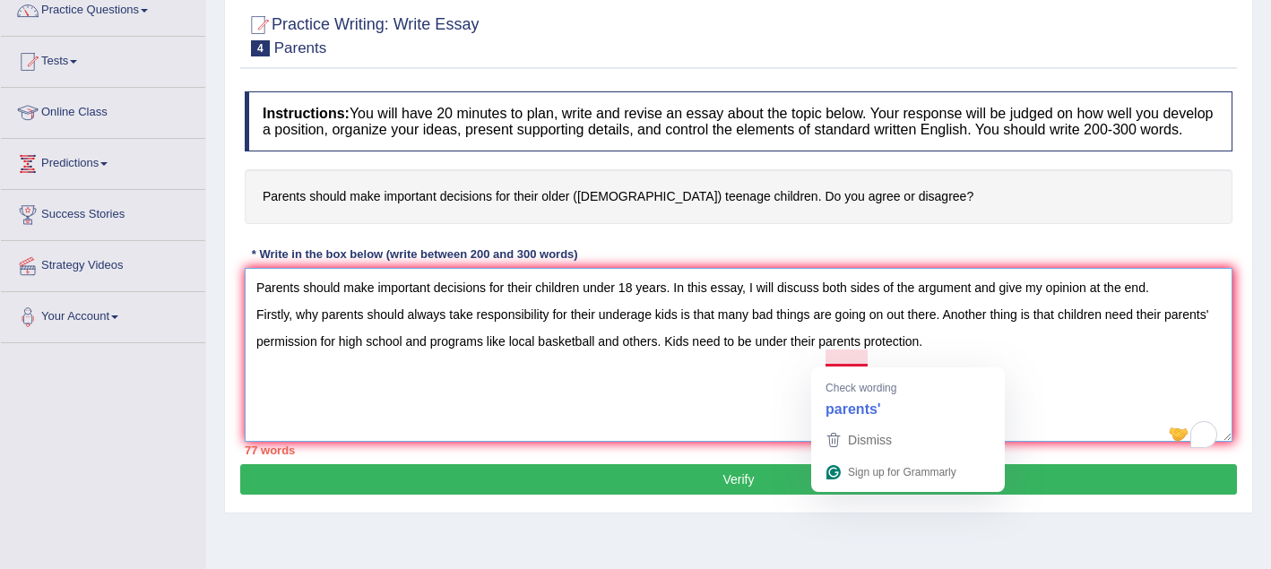
click at [791, 413] on textarea "Parents should make important decisions for their children under 18 years. In t…" at bounding box center [739, 355] width 988 height 174
click at [870, 359] on textarea "Parents should make important decisions for their children under 18 years. In t…" at bounding box center [739, 355] width 988 height 174
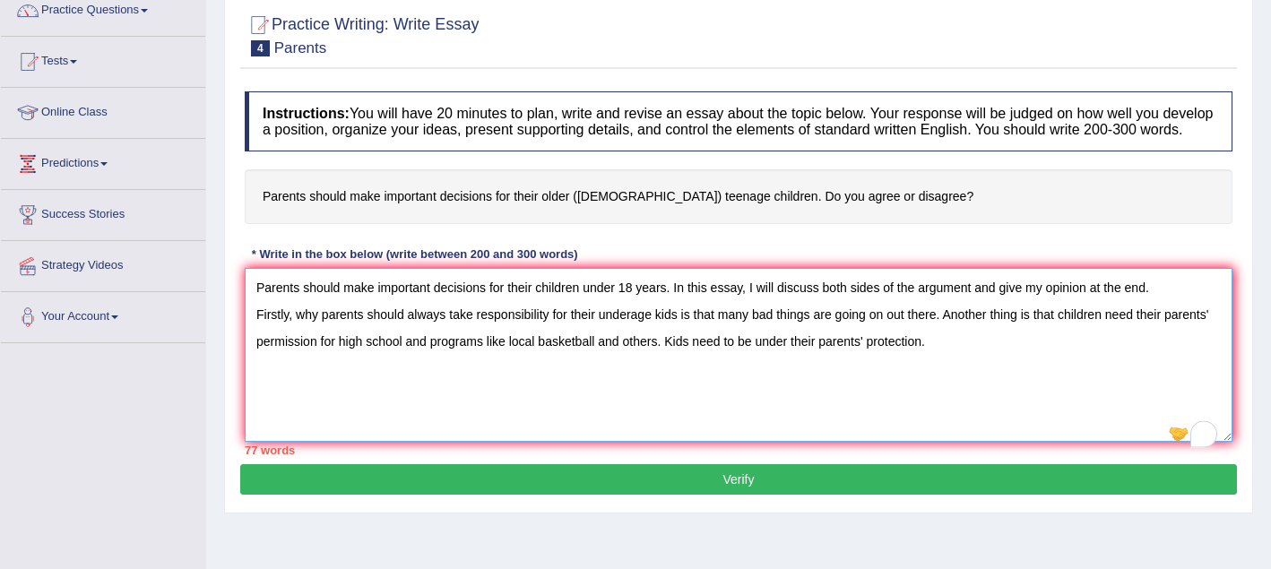
click at [965, 392] on textarea "Parents should make important decisions for their children under 18 years. In t…" at bounding box center [739, 355] width 988 height 174
click at [342, 413] on textarea "Parents should make important decisions for their children under 18 years. In t…" at bounding box center [739, 355] width 988 height 174
click at [479, 415] on textarea "Parents should make important decisions for their children under 18 years. In t…" at bounding box center [739, 355] width 988 height 174
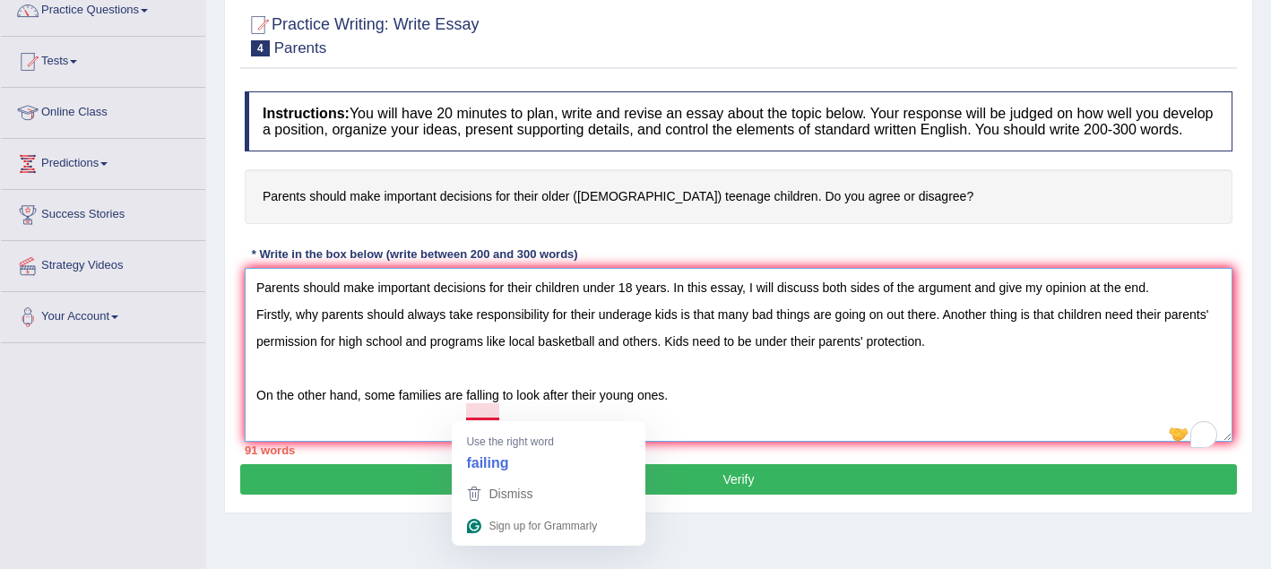
click at [508, 397] on textarea "Parents should make important decisions for their children under 18 years. In t…" at bounding box center [739, 355] width 988 height 174
click at [500, 414] on textarea "Parents should make important decisions for their children under 18 years. In t…" at bounding box center [739, 355] width 988 height 174
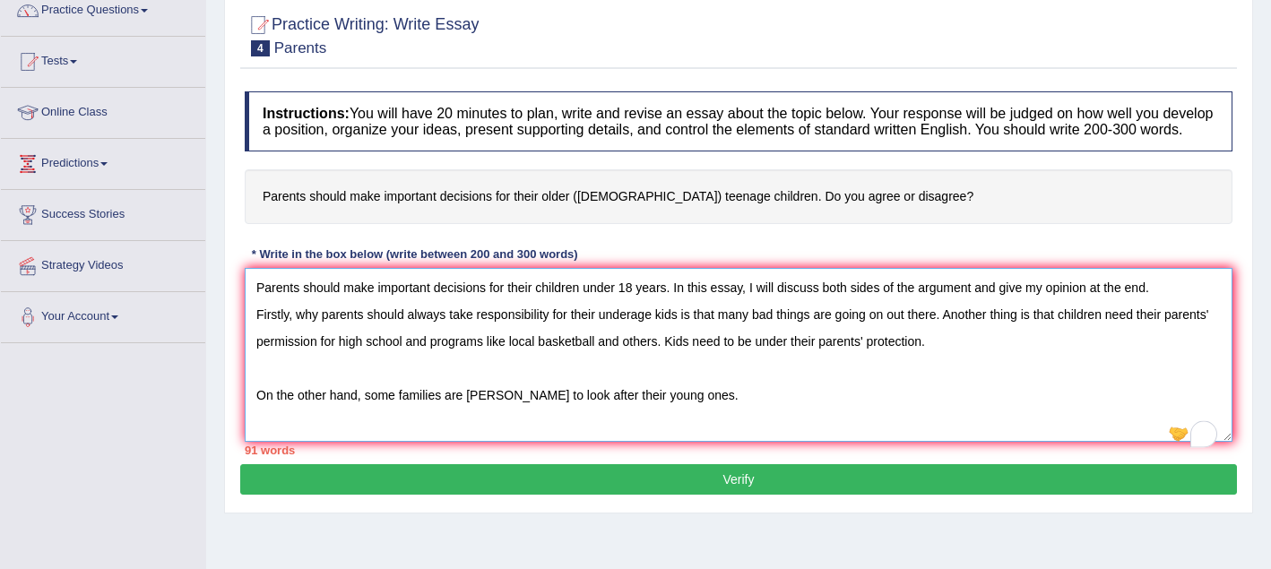
click at [682, 417] on textarea "Parents should make important decisions for their children under 18 years. In t…" at bounding box center [739, 355] width 988 height 174
click at [498, 436] on textarea "Parents should make important decisions for their children under 18 years. In t…" at bounding box center [739, 355] width 988 height 174
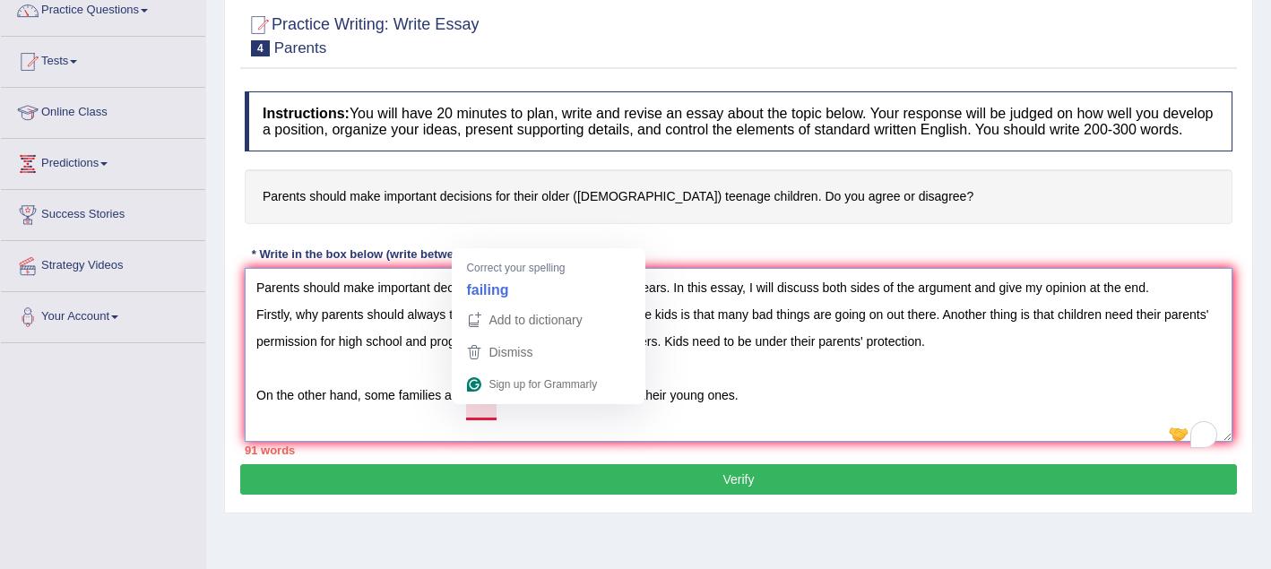
click at [479, 415] on textarea "Parents should make important decisions for their children under 18 years. In t…" at bounding box center [739, 355] width 988 height 174
click at [498, 410] on textarea "Parents should make important decisions for their children under 18 years. In t…" at bounding box center [739, 355] width 988 height 174
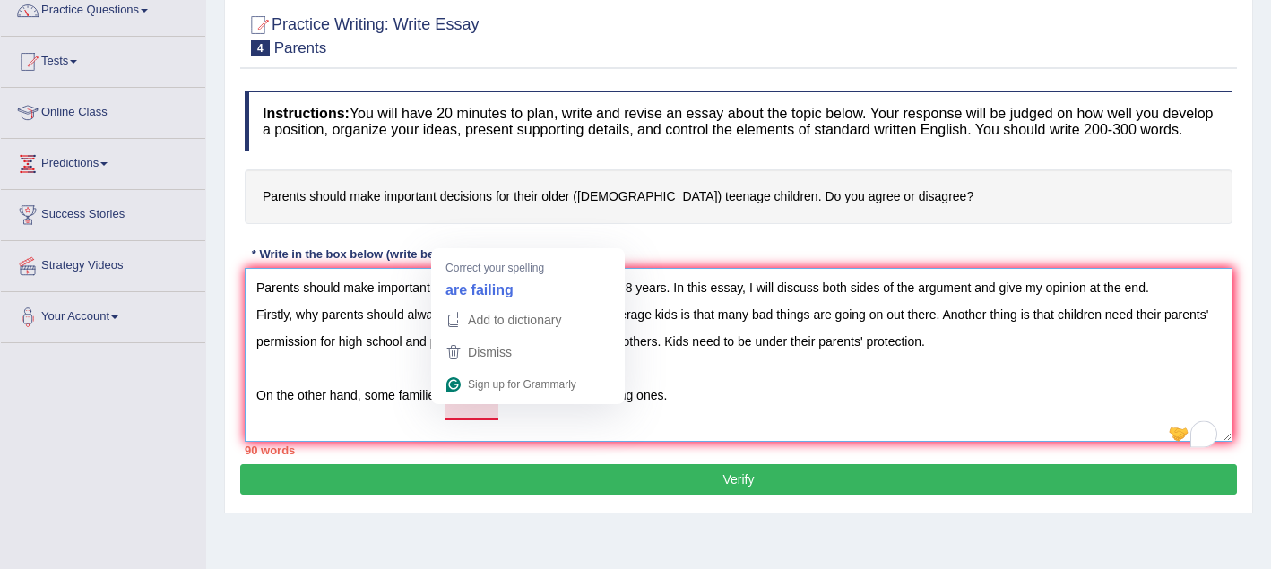
click at [463, 412] on textarea "Parents should make important decisions for their children under 18 years. In t…" at bounding box center [739, 355] width 988 height 174
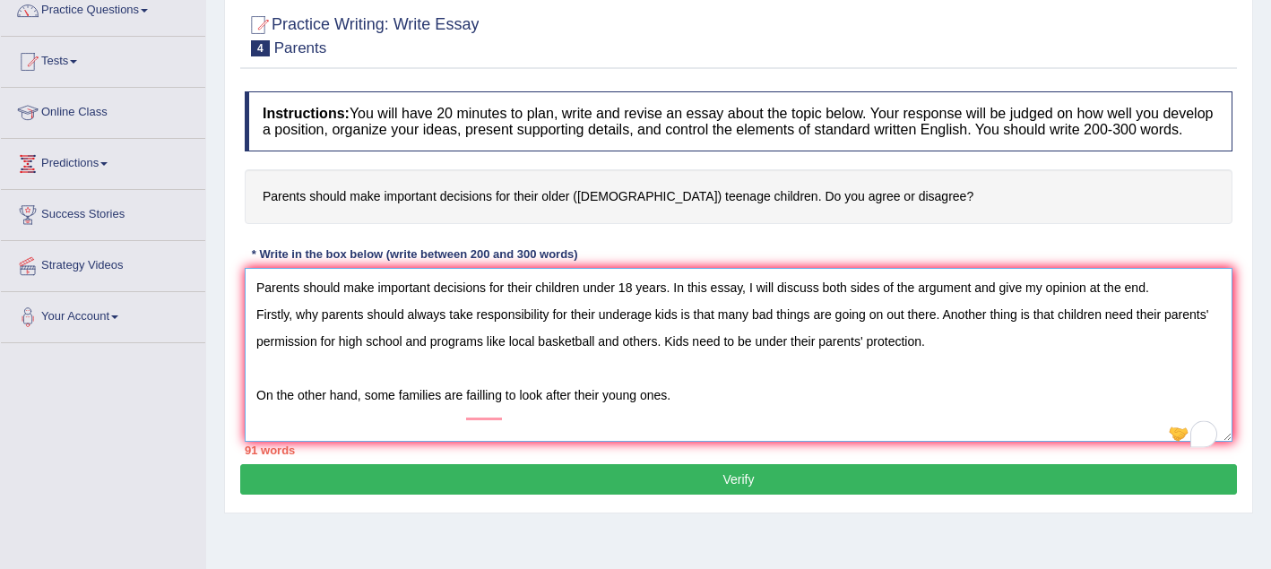
click at [556, 442] on textarea "Parents should make important decisions for their children under 18 years. In t…" at bounding box center [739, 355] width 988 height 174
click at [505, 417] on textarea "Parents should make important decisions for their children under 18 years. In t…" at bounding box center [739, 355] width 988 height 174
click at [681, 415] on textarea "Parents should make important decisions for their children under 18 years. In t…" at bounding box center [739, 355] width 988 height 174
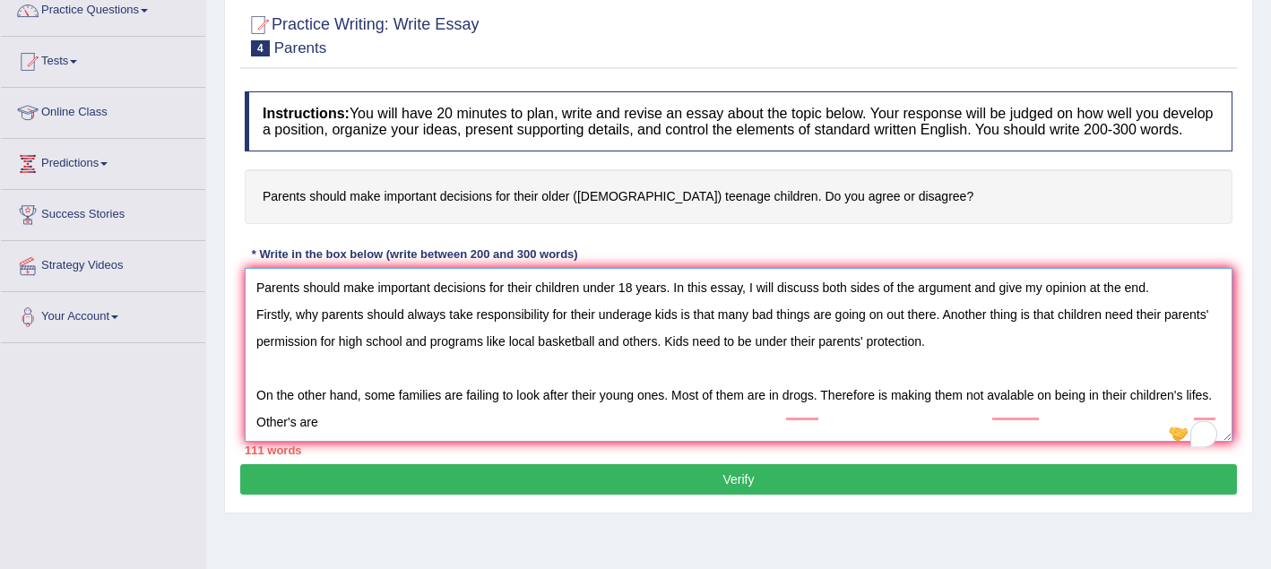
type textarea "Parents should make important decisions for their children under 18 years. In t…"
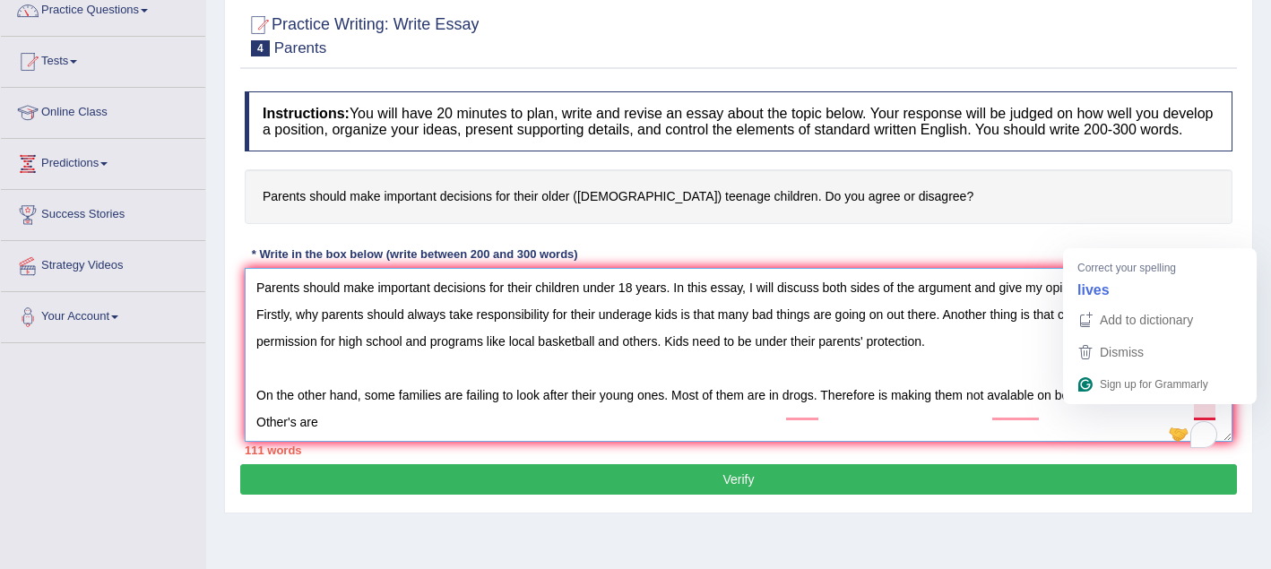
click at [1154, 442] on textarea "Parents should make important decisions for their children under 18 years. In t…" at bounding box center [739, 355] width 988 height 174
click at [1216, 413] on textarea "Parents should make important decisions for their children under 18 years. In t…" at bounding box center [739, 355] width 988 height 174
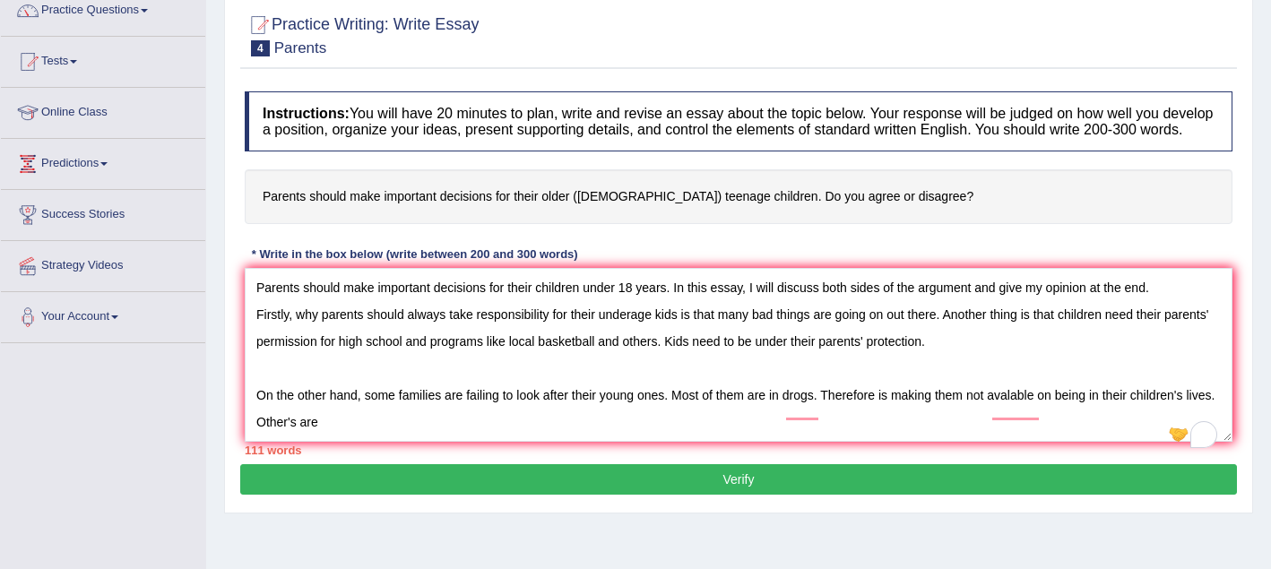
click at [1042, 434] on textarea "Parents should make important decisions for their children under 18 years. In t…" at bounding box center [739, 355] width 988 height 174
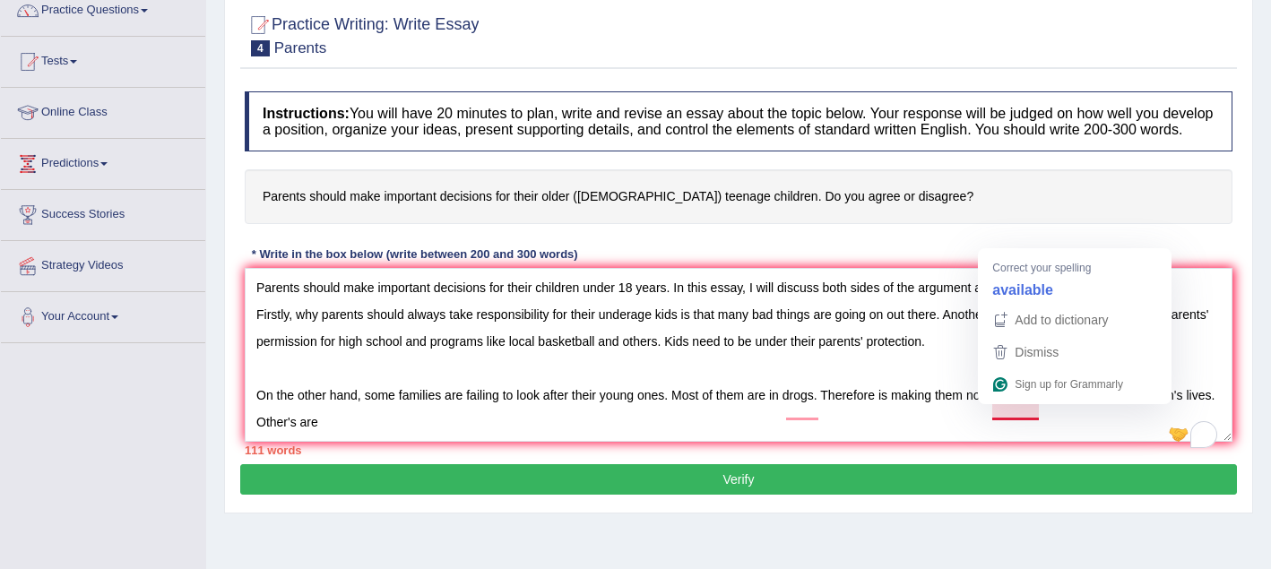
click at [1039, 411] on textarea "Parents should make important decisions for their children under 18 years. In t…" at bounding box center [739, 355] width 988 height 174
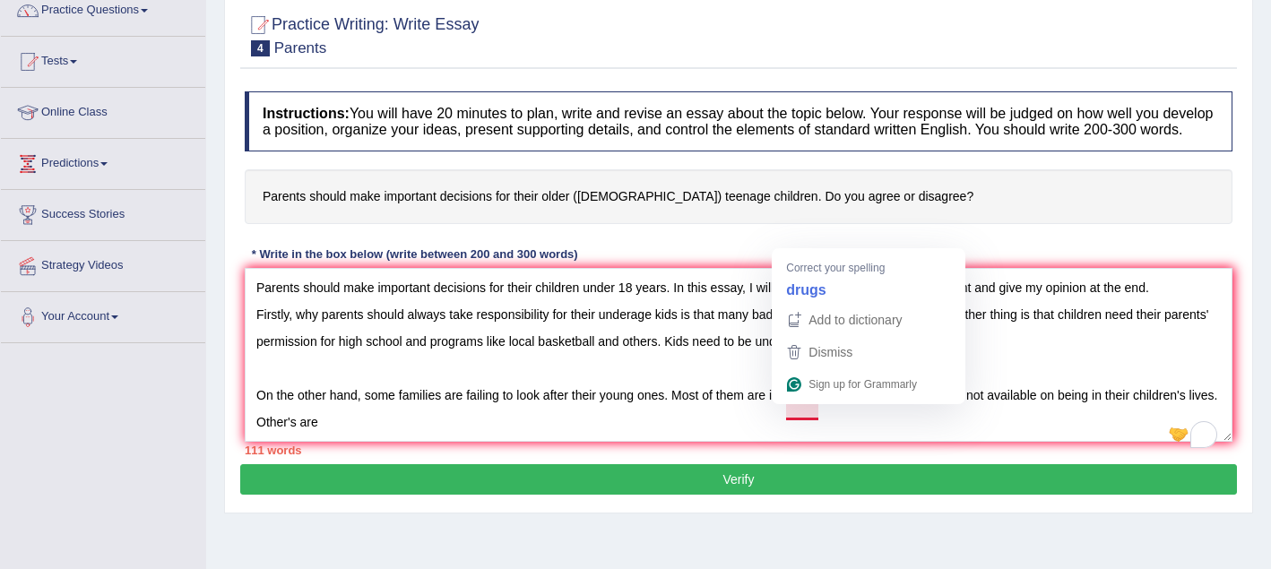
click at [818, 415] on textarea "Parents should make important decisions for their children under 18 years. In t…" at bounding box center [739, 355] width 988 height 174
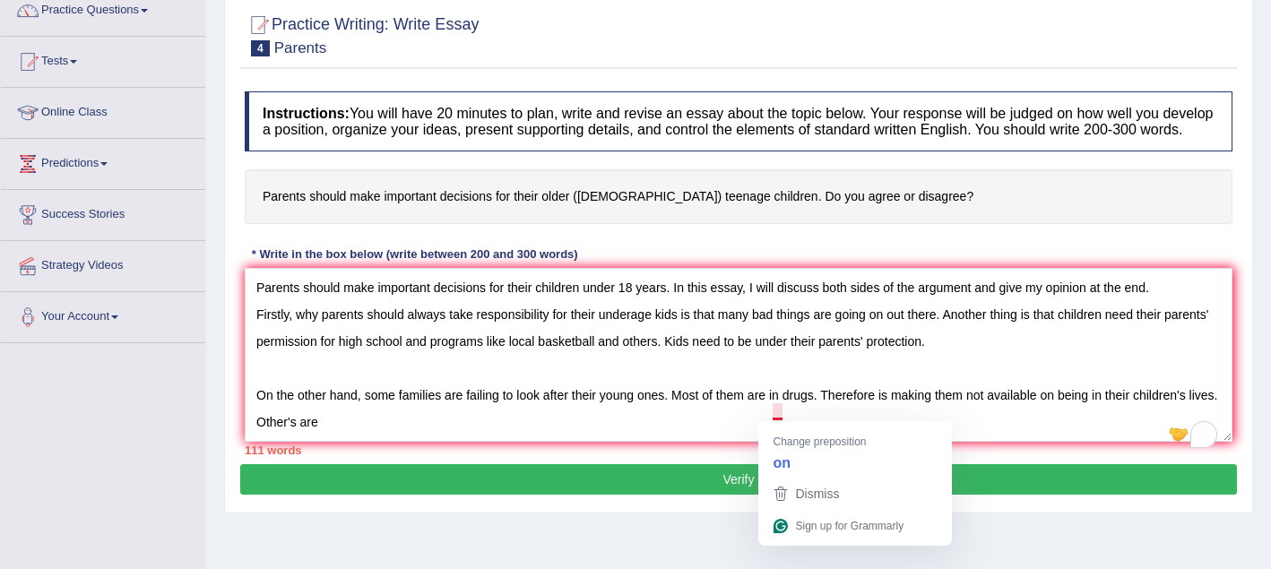
click at [730, 442] on textarea "Parents should make important decisions for their children under 18 years. In t…" at bounding box center [739, 355] width 988 height 174
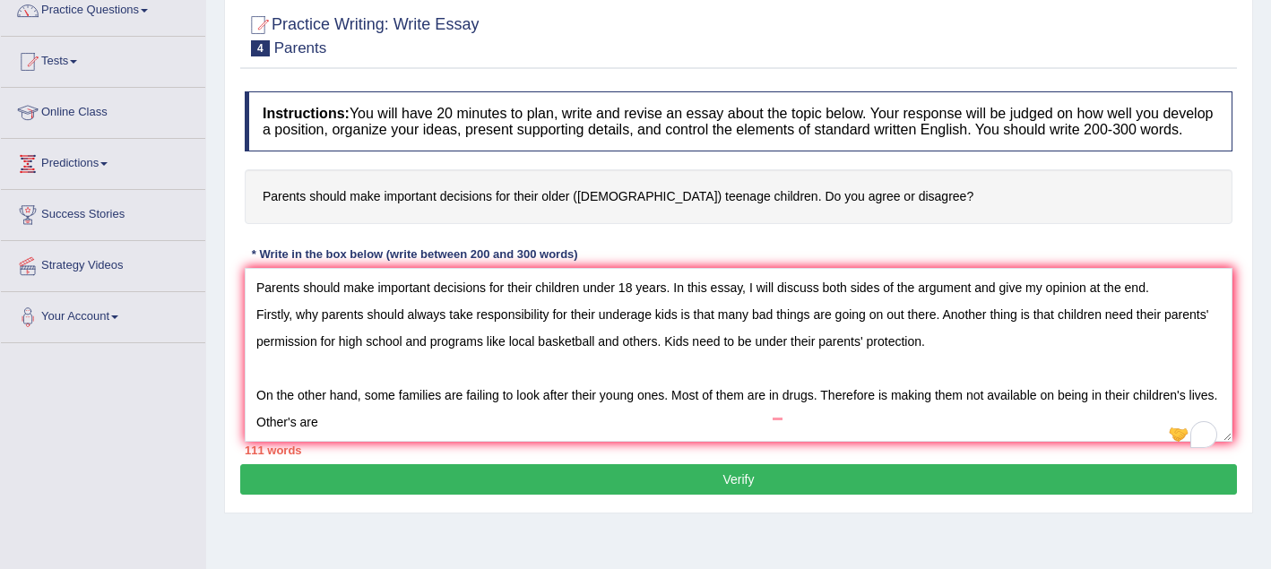
click at [787, 412] on textarea "Parents should make important decisions for their children under 18 years. In t…" at bounding box center [739, 355] width 988 height 174
click at [311, 432] on textarea "Parents should make important decisions for their children under 18 years. In t…" at bounding box center [739, 355] width 988 height 174
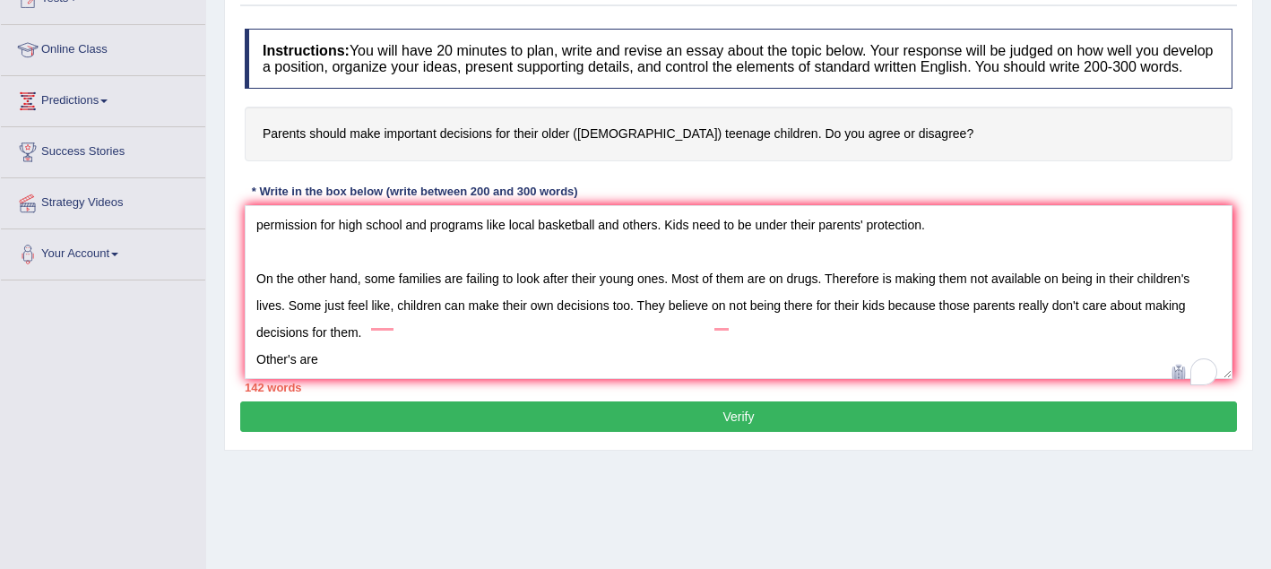
scroll to position [220, 0]
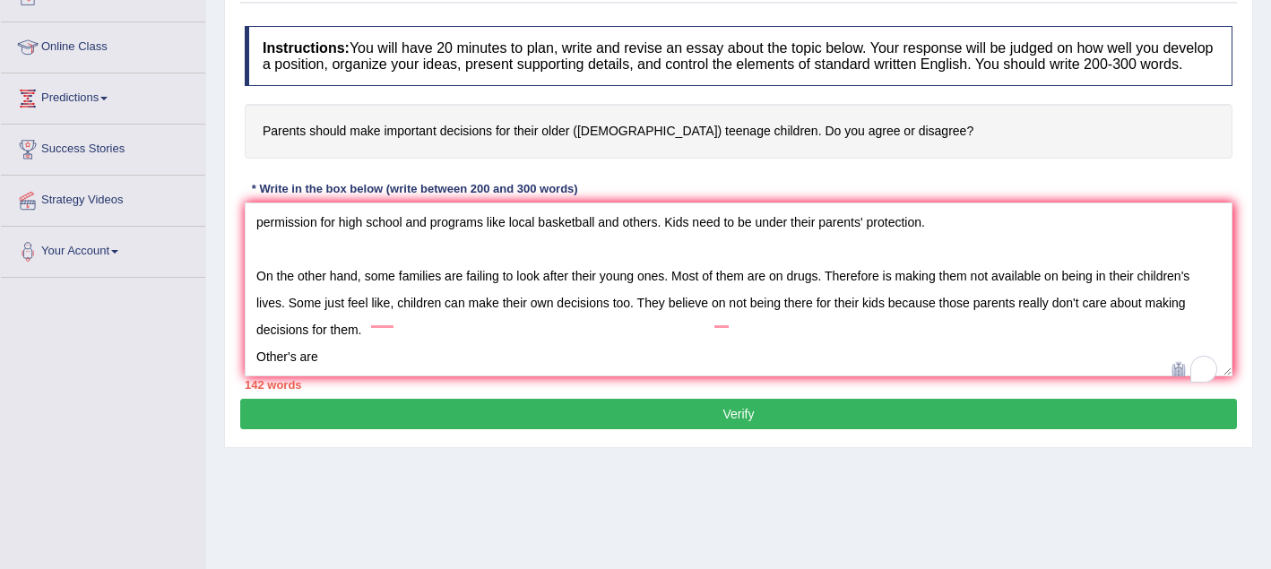
click at [377, 377] on textarea "Parents should make important decisions for their children under 18 years. In t…" at bounding box center [739, 290] width 988 height 174
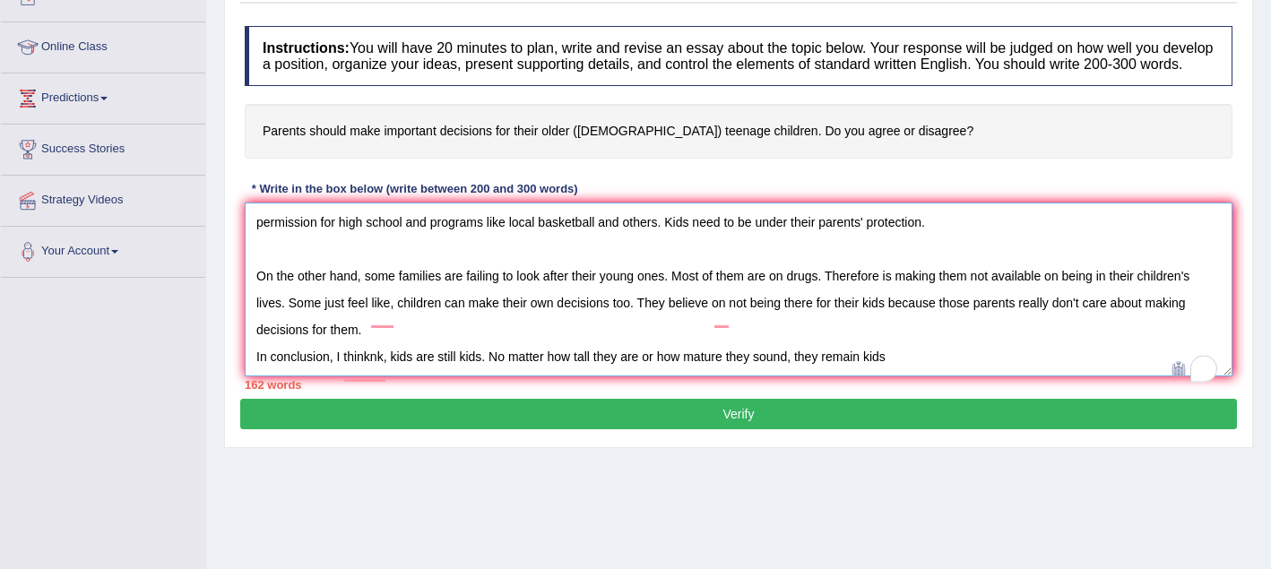
click at [914, 375] on textarea "Parents should make important decisions for their children under 18 years. In t…" at bounding box center [739, 290] width 988 height 174
click at [391, 377] on textarea "Parents should make important decisions for their children under 18 years. In t…" at bounding box center [739, 290] width 988 height 174
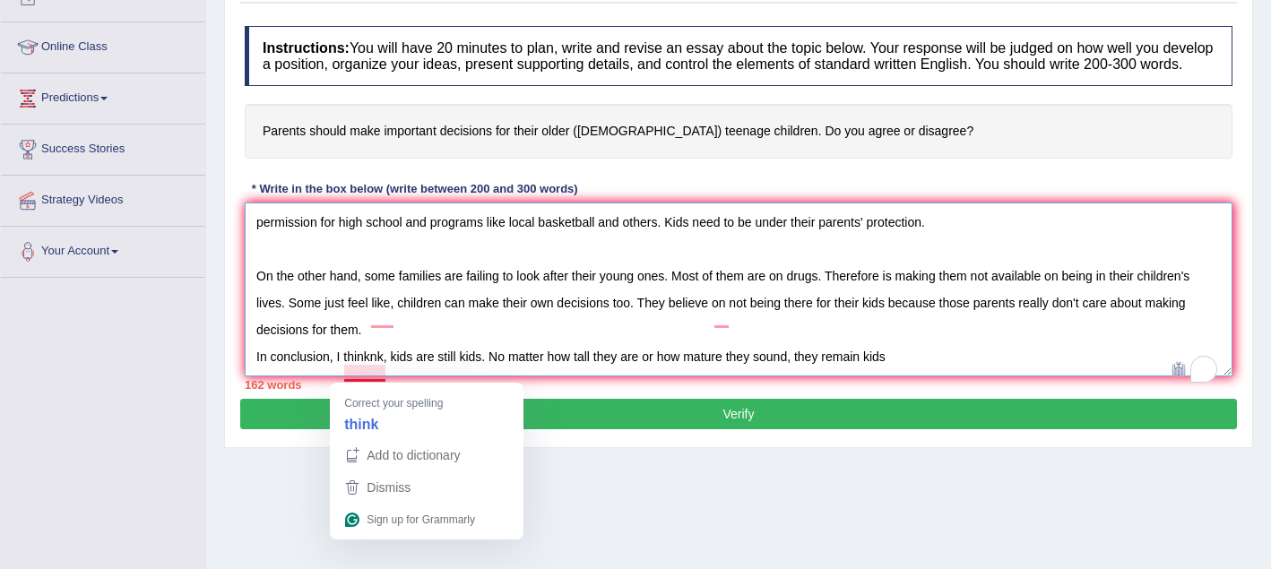
click at [382, 376] on textarea "Parents should make important decisions for their children under 18 years. In t…" at bounding box center [739, 290] width 988 height 174
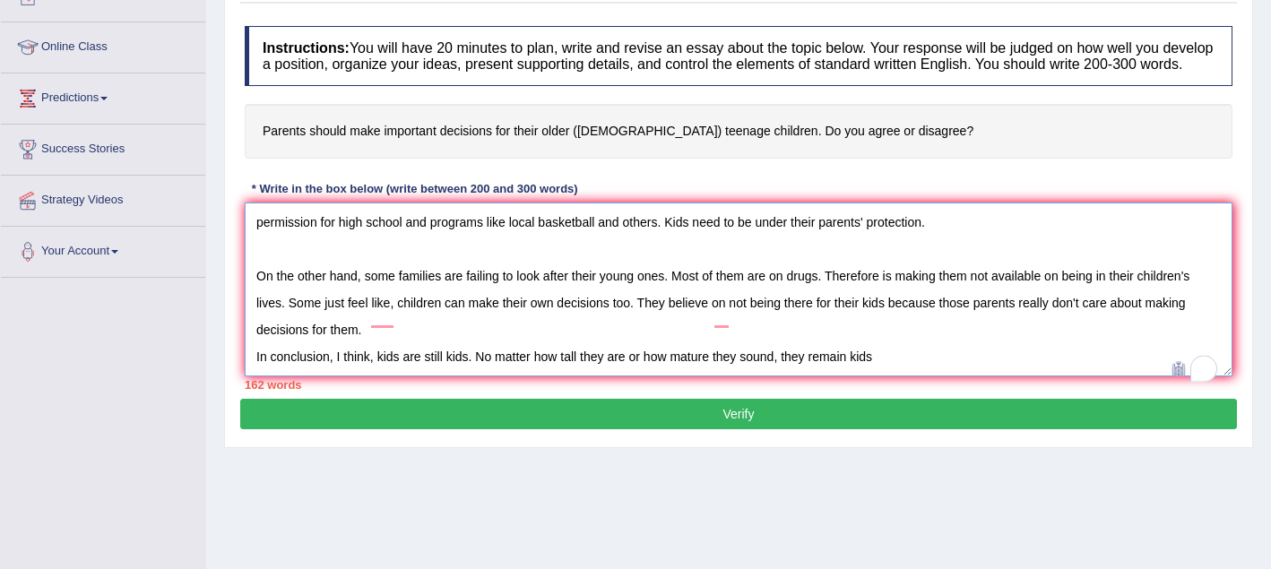
click at [912, 359] on textarea "Parents should make important decisions for their children under 18 years. In t…" at bounding box center [739, 290] width 988 height 174
click at [902, 369] on textarea "Parents should make important decisions for their children under 18 years. In t…" at bounding box center [739, 290] width 988 height 174
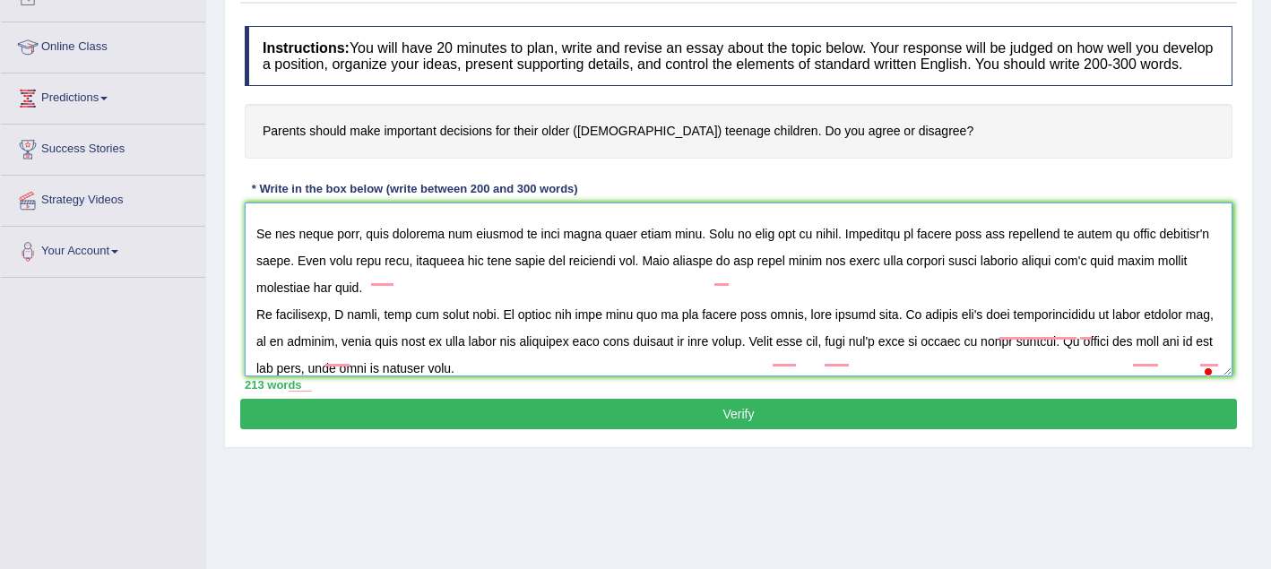
scroll to position [108, 0]
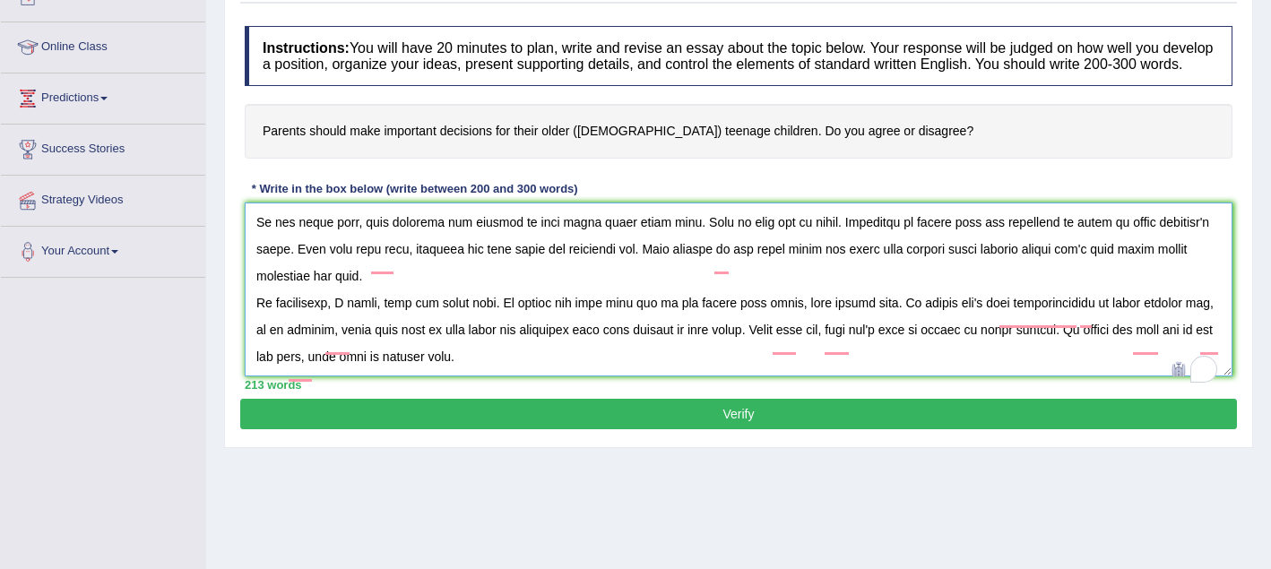
type textarea "Parents should make important decisions for their children under 18 years. In t…"
click at [931, 429] on button "Verify" at bounding box center [738, 414] width 997 height 30
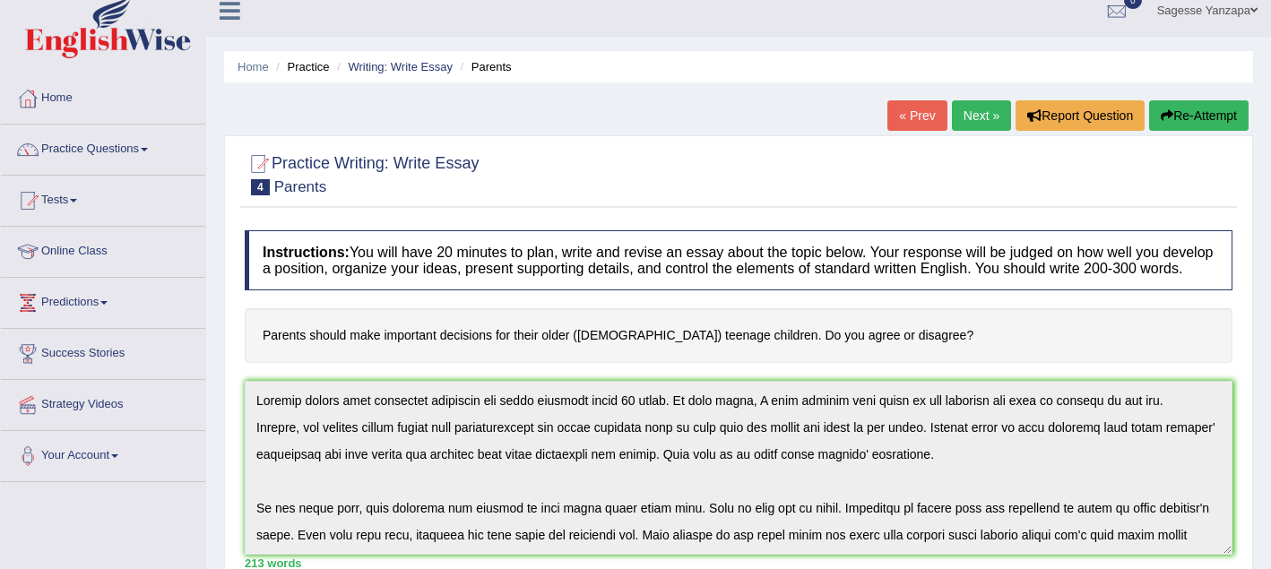
scroll to position [22, 0]
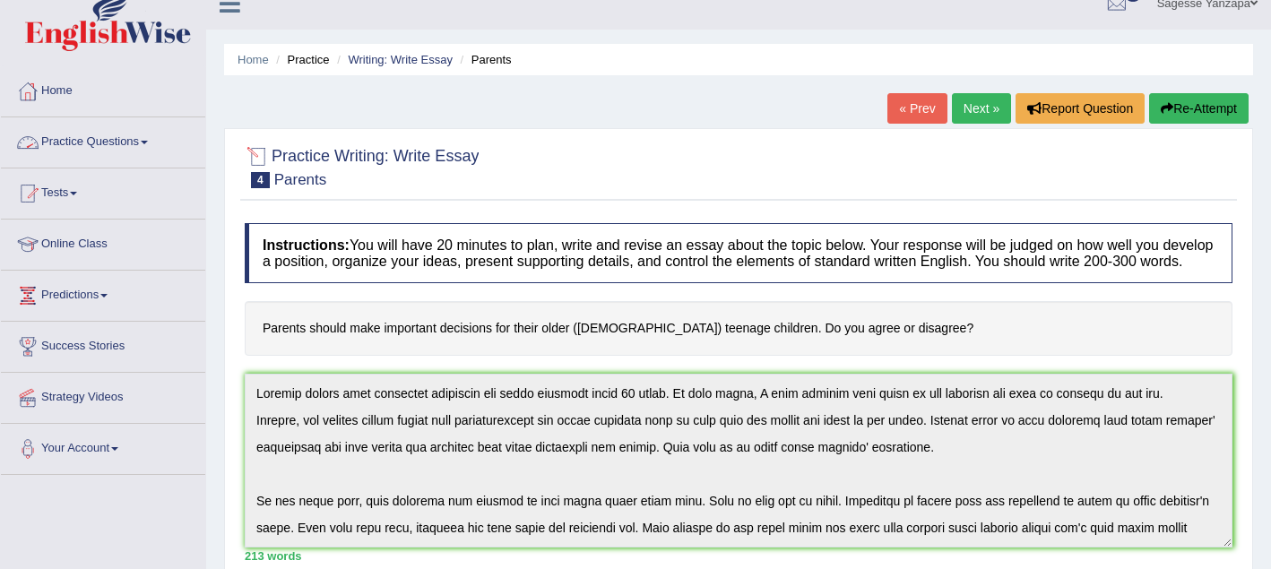
click at [146, 141] on link "Practice Questions" at bounding box center [103, 139] width 204 height 45
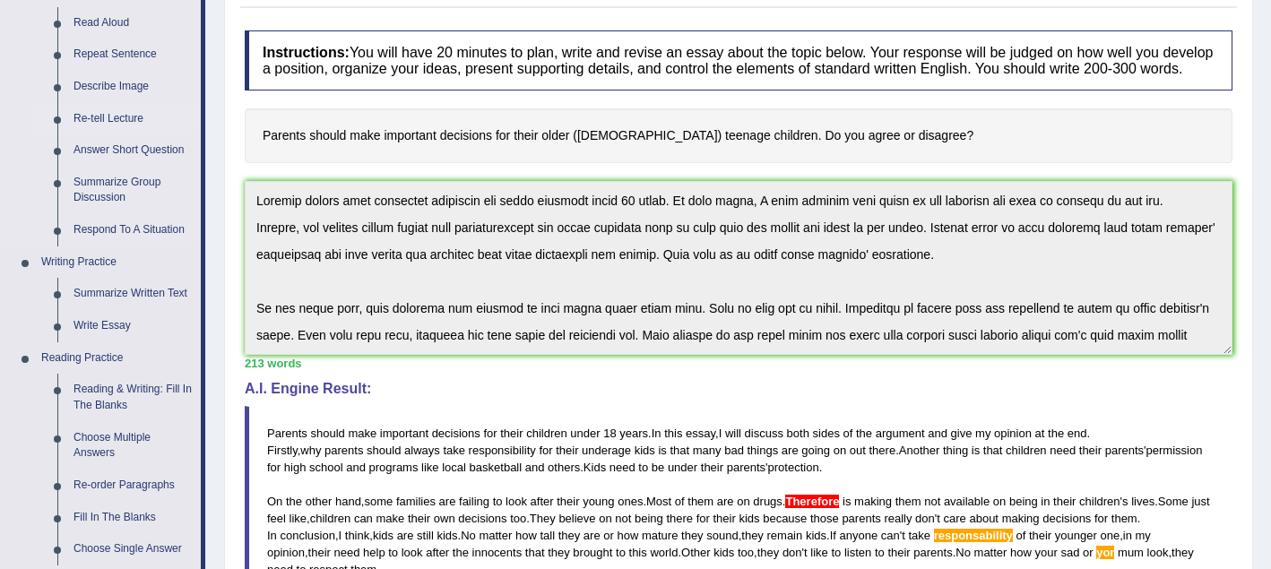
scroll to position [218, 0]
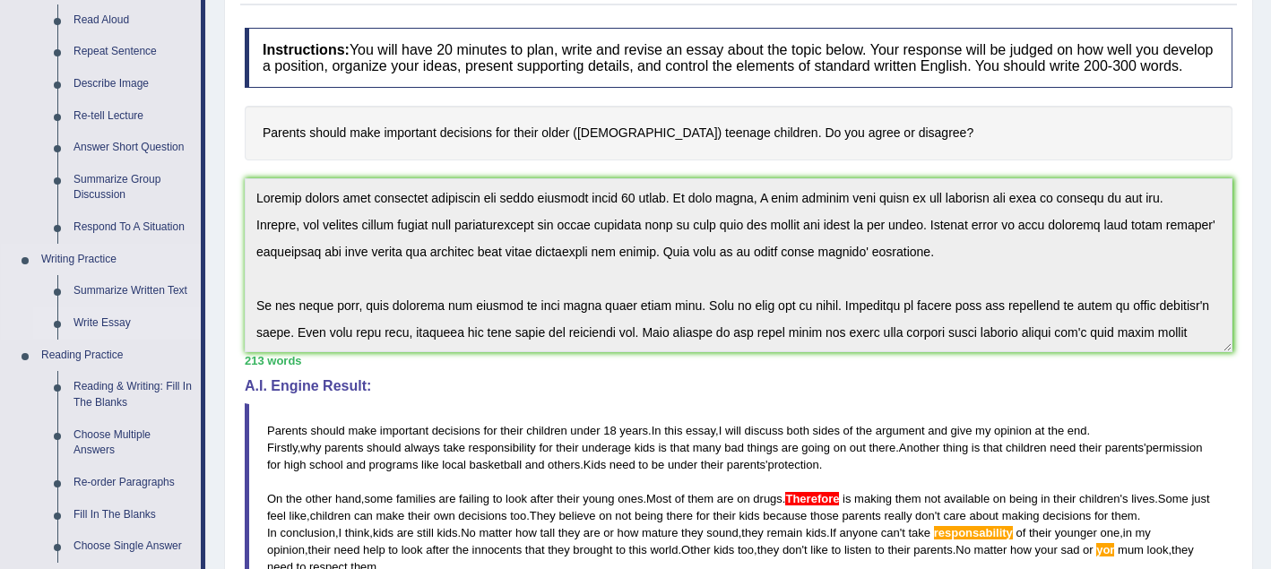
click at [121, 322] on link "Write Essay" at bounding box center [132, 323] width 135 height 32
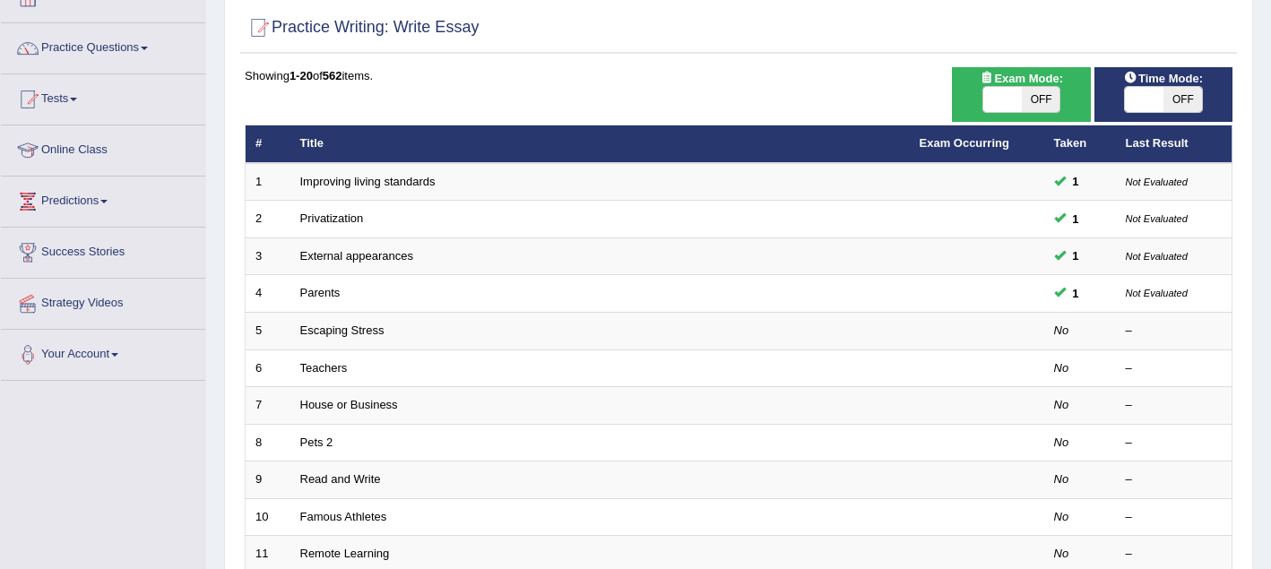
scroll to position [117, 0]
